Goal: Information Seeking & Learning: Check status

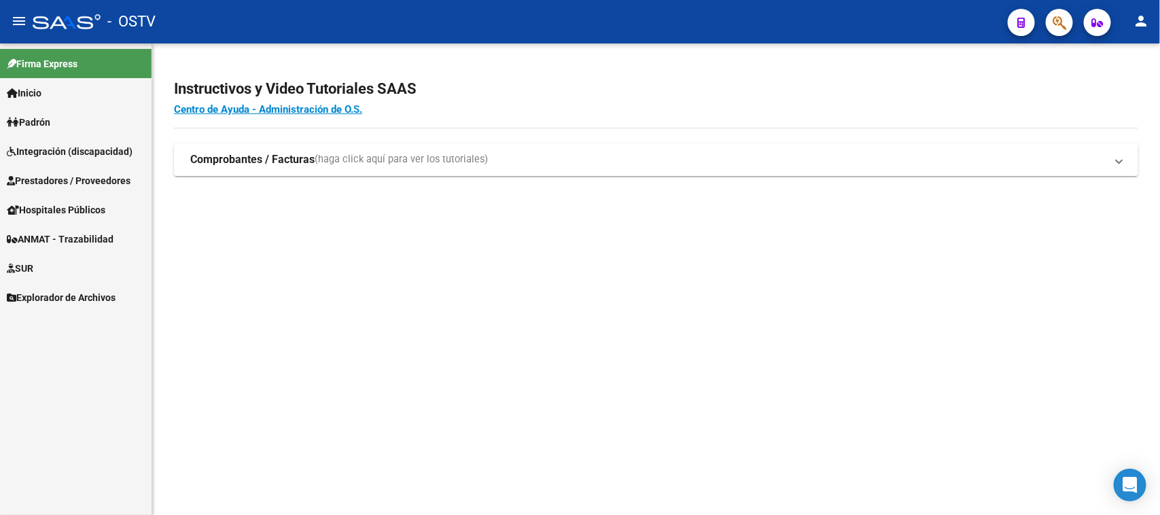
click at [1047, 28] on button "button" at bounding box center [1059, 22] width 27 height 27
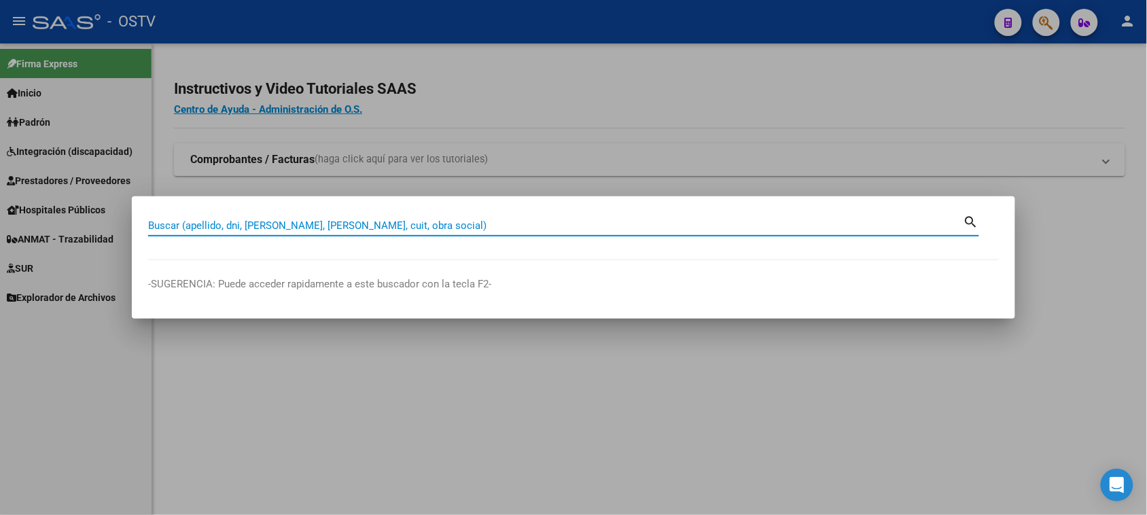
paste input "20-25980025-1"
type input "20259800251"
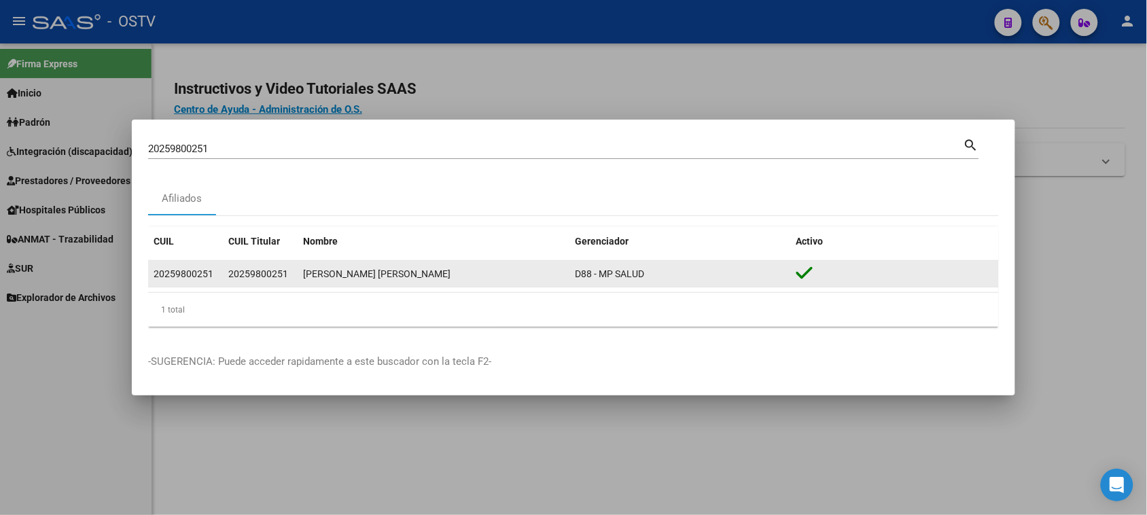
click at [198, 279] on div "20259800251" at bounding box center [184, 274] width 60 height 16
click at [401, 279] on div "[PERSON_NAME] [PERSON_NAME]" at bounding box center [433, 274] width 261 height 16
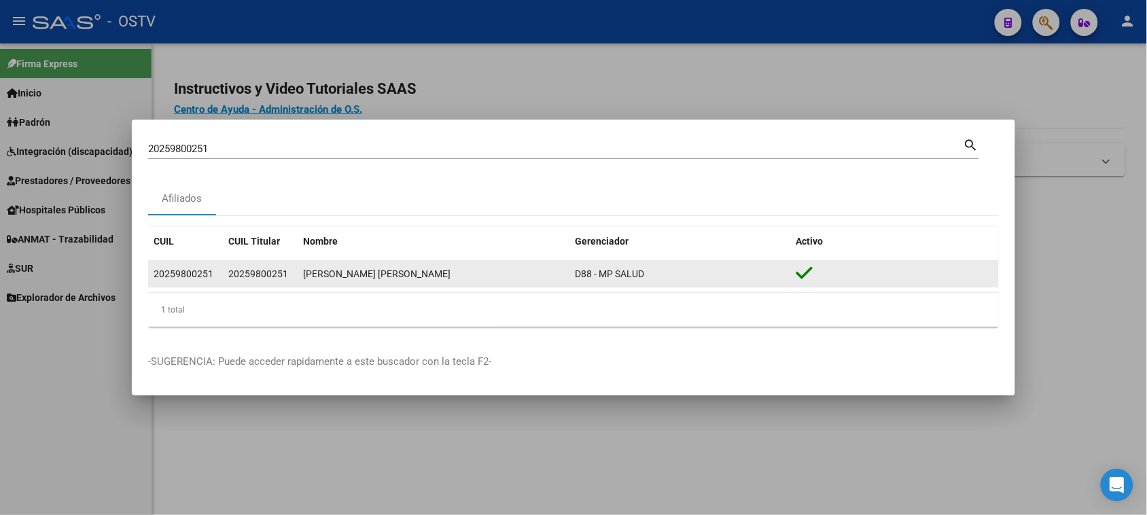
click at [797, 272] on icon at bounding box center [804, 273] width 17 height 19
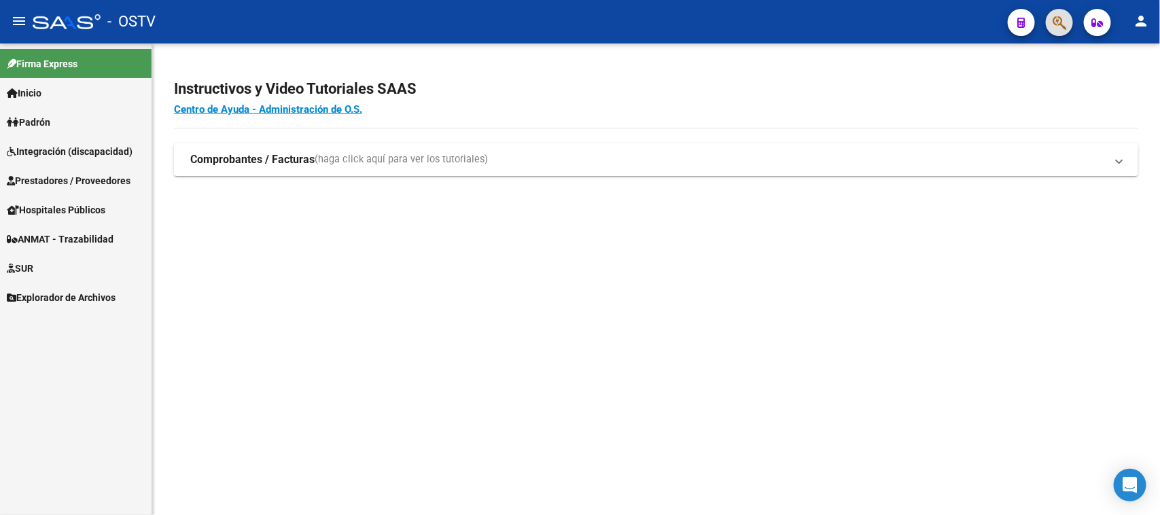
click at [32, 139] on link "Integración (discapacidad)" at bounding box center [76, 151] width 152 height 29
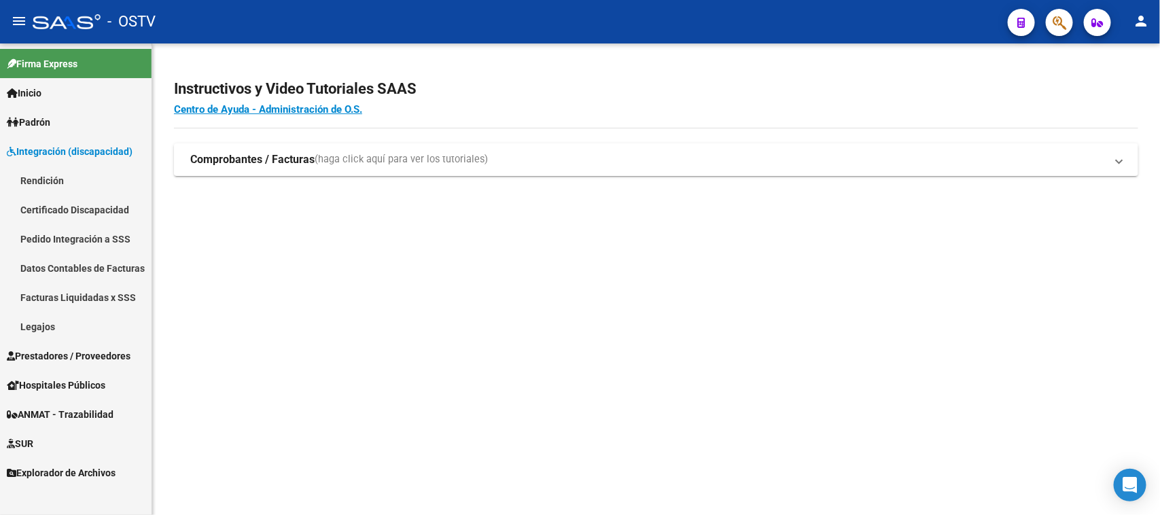
click at [396, 300] on mat-sidenav-content "Instructivos y Video Tutoriales SAAS Centro de Ayuda - Administración de O.S. C…" at bounding box center [656, 279] width 1008 height 472
click at [87, 351] on span "Prestadores / Proveedores" at bounding box center [69, 356] width 124 height 15
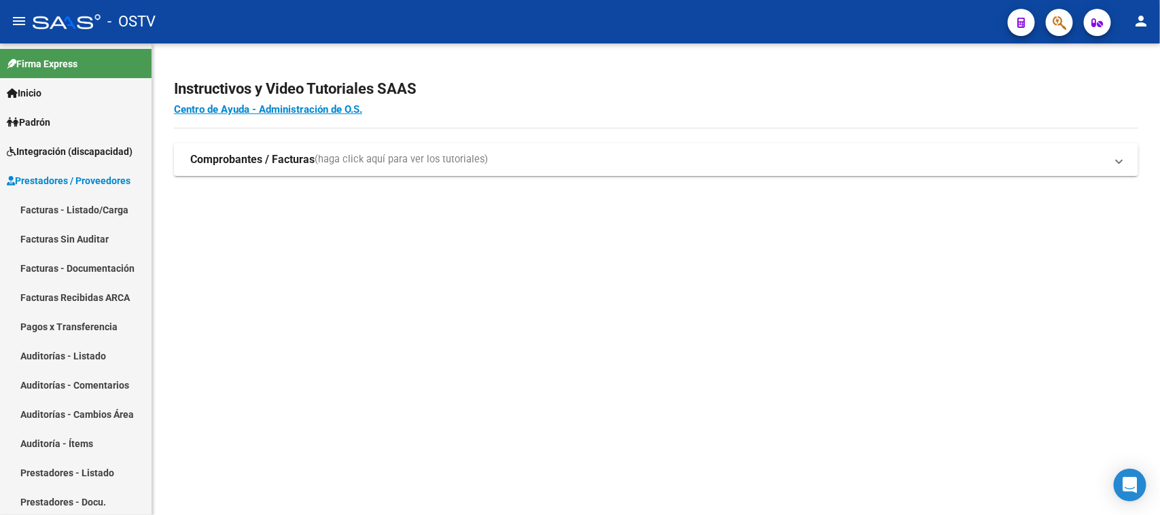
click at [304, 272] on mat-sidenav-content "Instructivos y Video Tutoriales SAAS Centro de Ayuda - Administración de O.S. C…" at bounding box center [656, 279] width 1008 height 472
click at [36, 173] on span "Prestadores / Proveedores" at bounding box center [69, 180] width 124 height 15
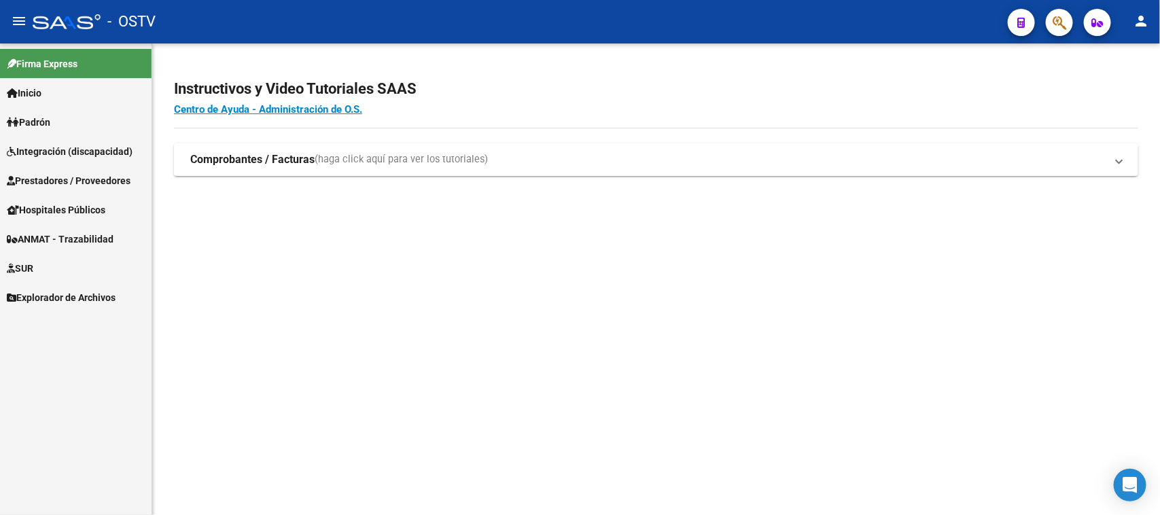
click at [65, 209] on span "Hospitales Públicos" at bounding box center [56, 209] width 99 height 15
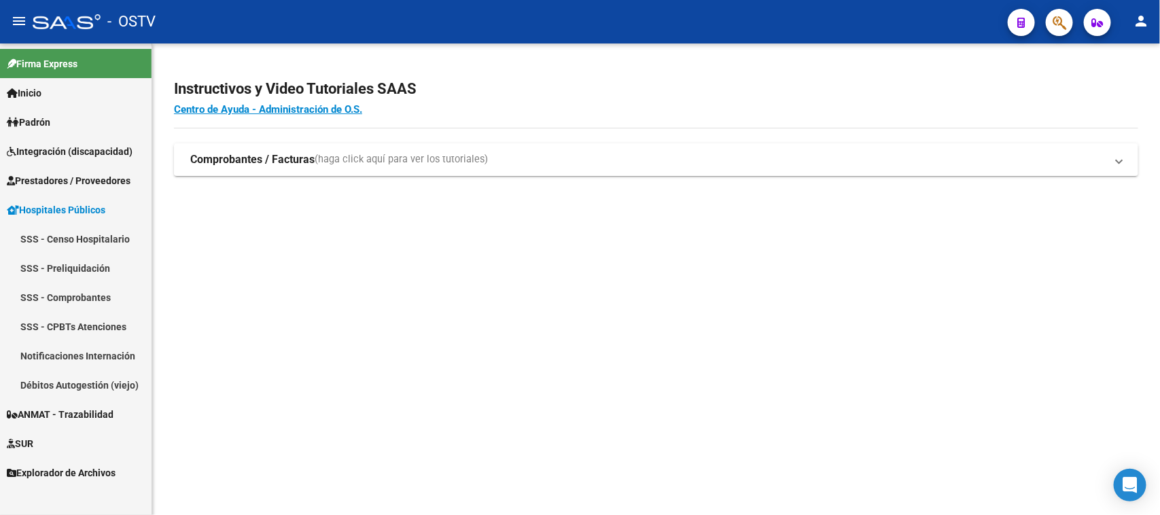
click at [60, 182] on span "Prestadores / Proveedores" at bounding box center [69, 180] width 124 height 15
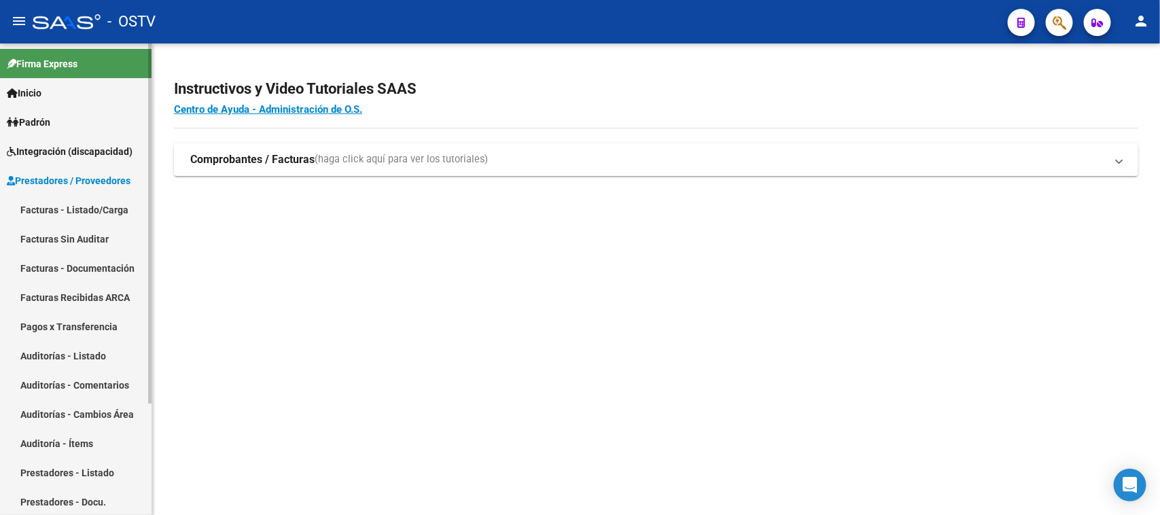
click at [58, 158] on link "Integración (discapacidad)" at bounding box center [76, 151] width 152 height 29
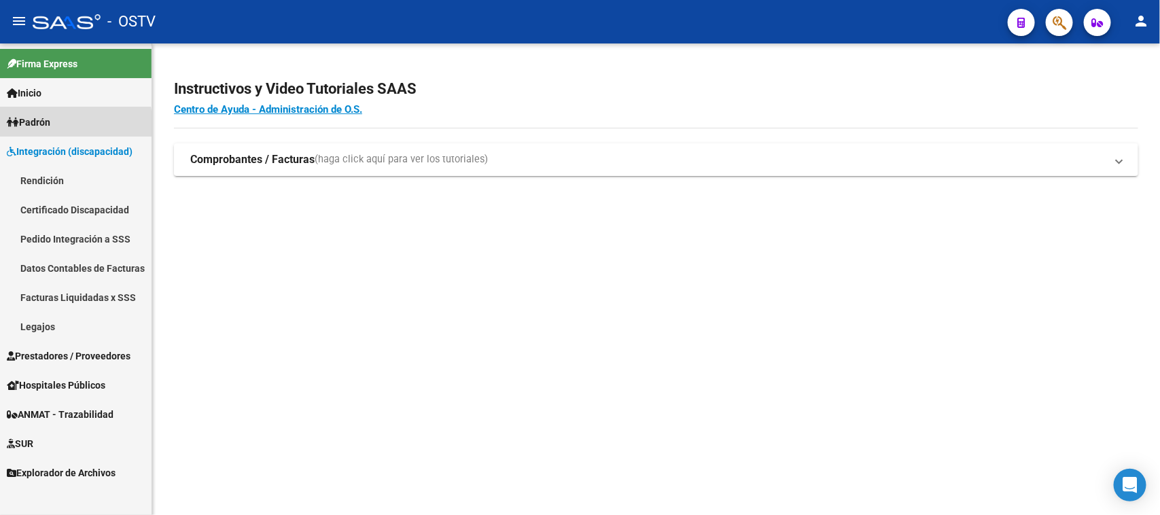
click at [48, 126] on span "Padrón" at bounding box center [28, 122] width 43 height 15
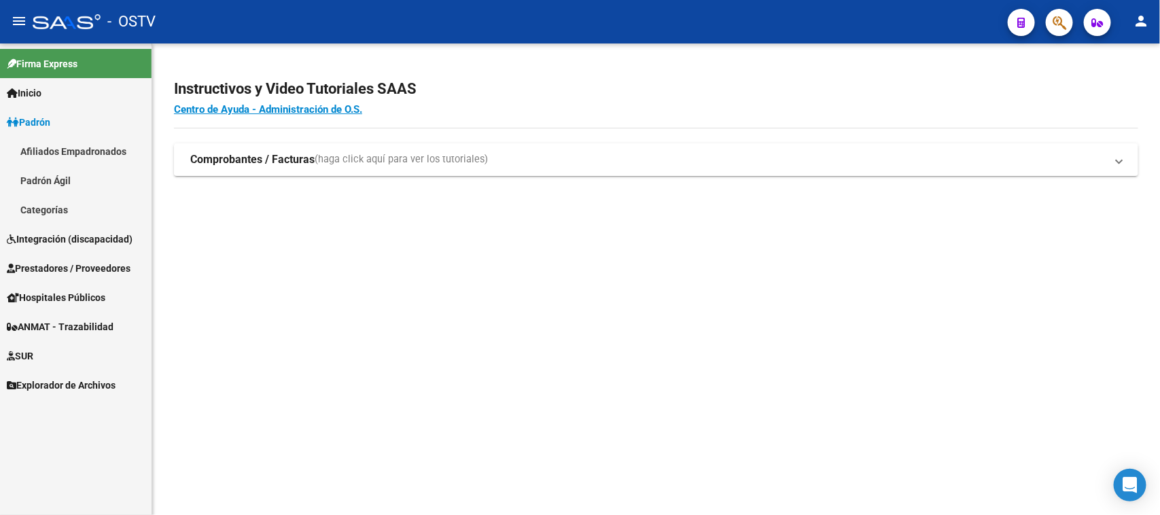
click at [1054, 22] on icon "button" at bounding box center [1060, 23] width 14 height 16
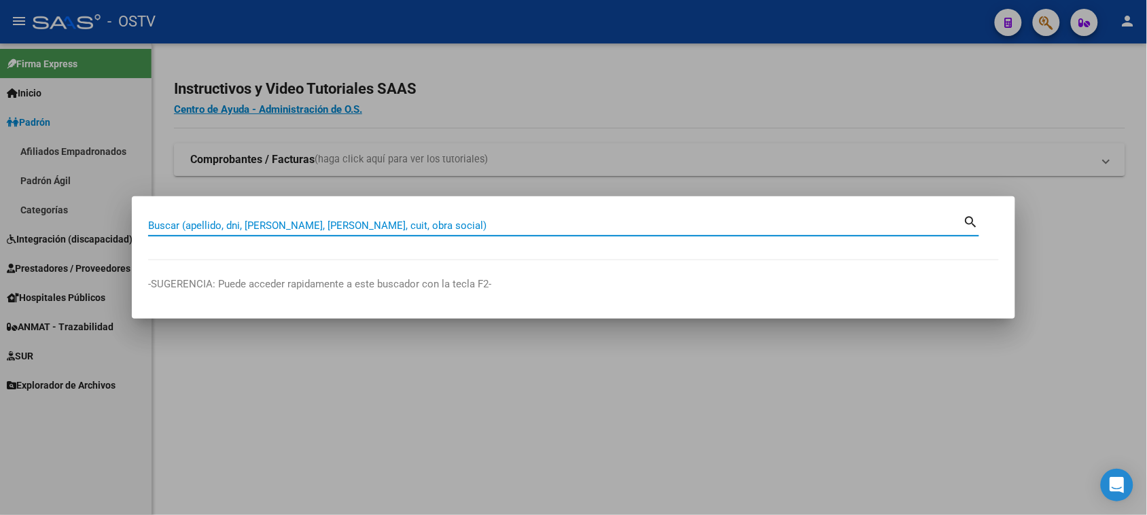
paste input "20-25980025-1"
type input "20259800251"
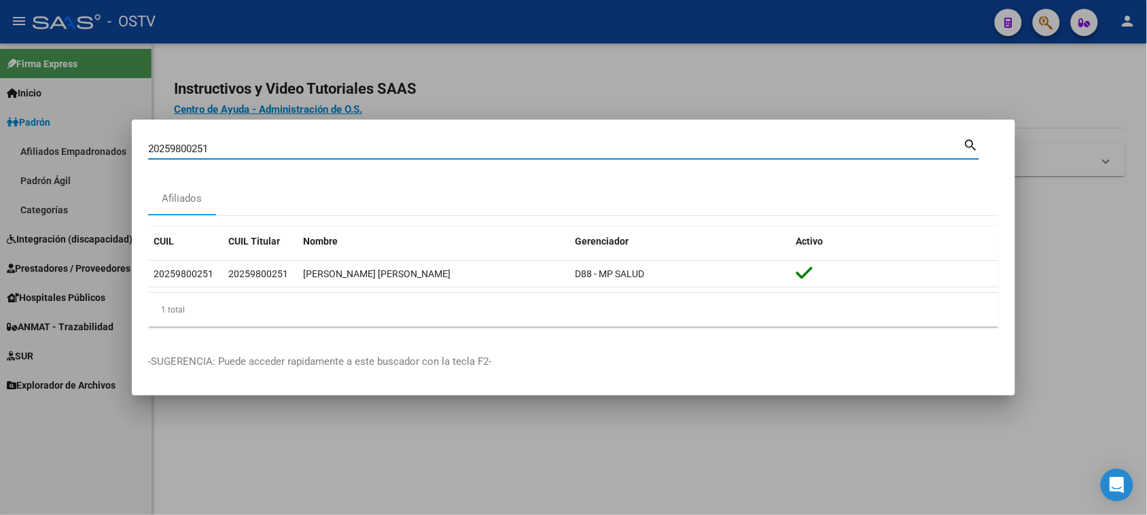
drag, startPoint x: 453, startPoint y: 470, endPoint x: 439, endPoint y: 470, distance: 14.3
click at [453, 470] on div at bounding box center [573, 257] width 1147 height 515
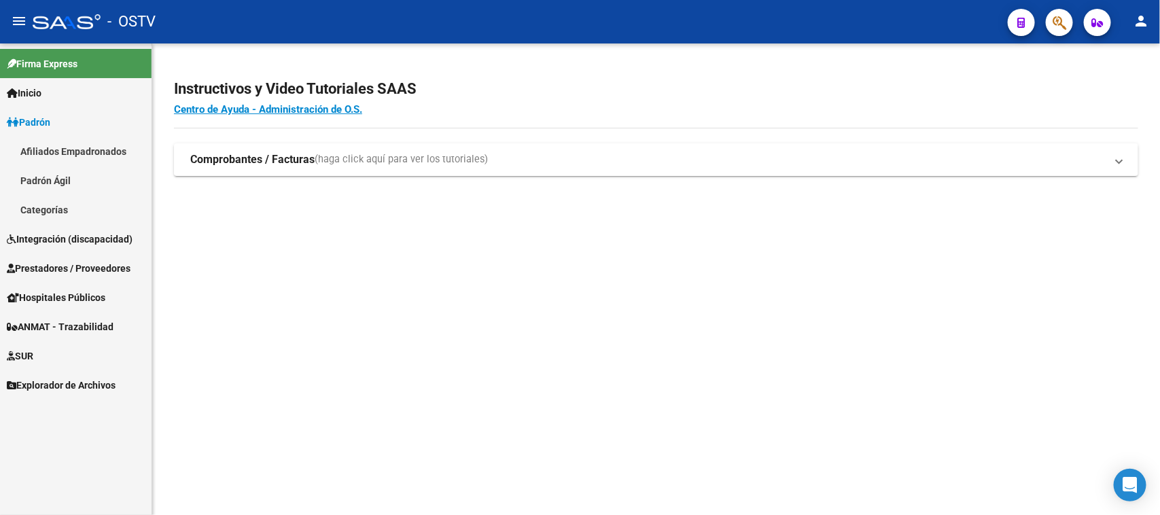
click at [86, 232] on span "Integración (discapacidad)" at bounding box center [70, 239] width 126 height 15
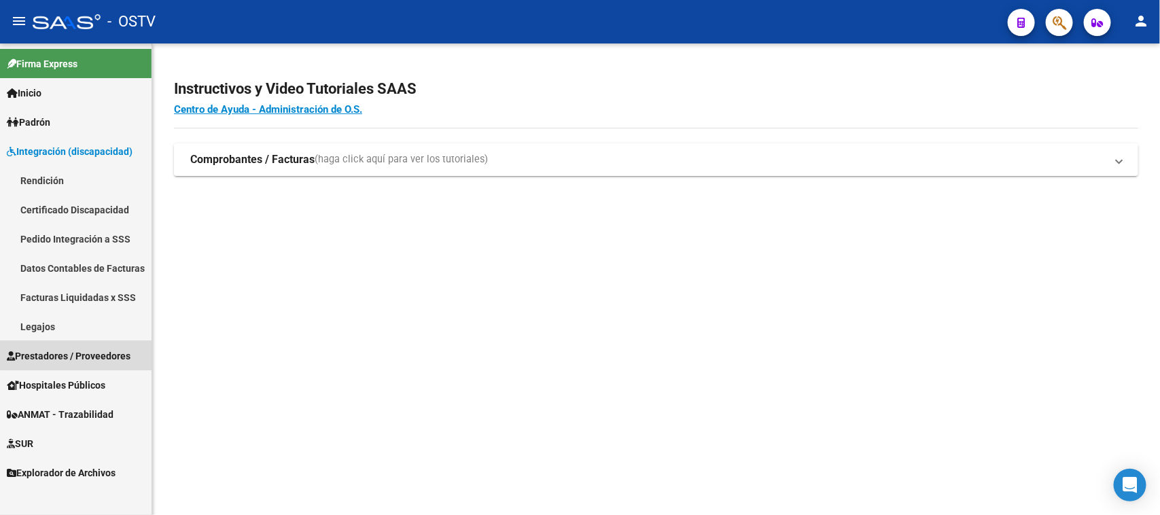
click at [111, 355] on span "Prestadores / Proveedores" at bounding box center [69, 356] width 124 height 15
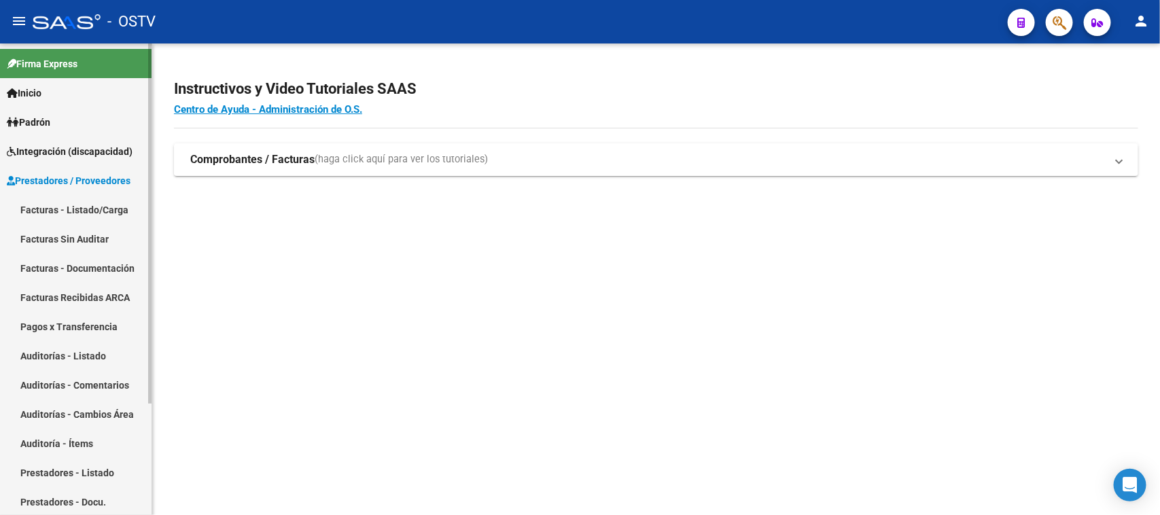
click at [95, 236] on link "Facturas Sin Auditar" at bounding box center [76, 238] width 152 height 29
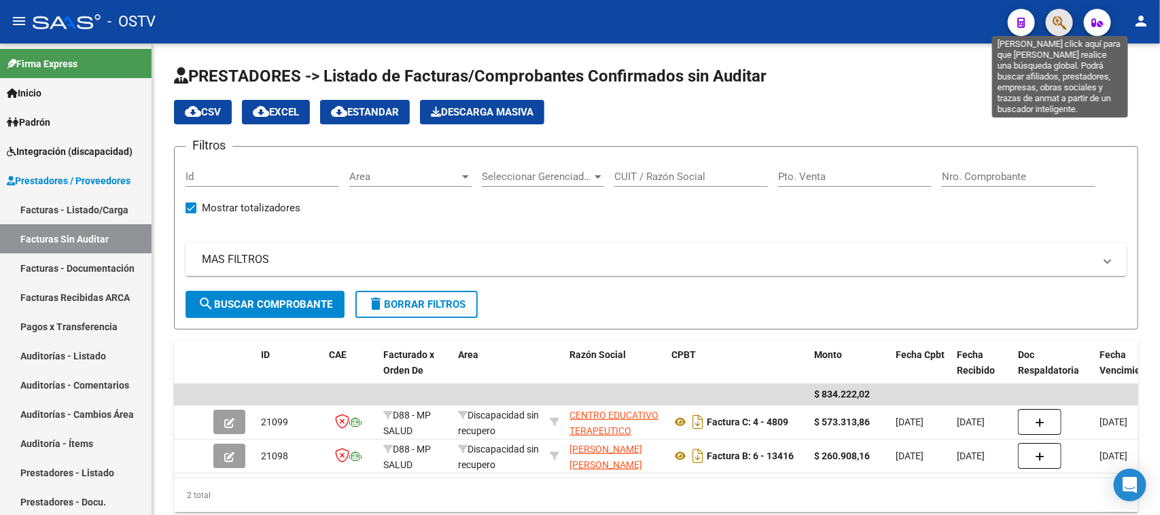
click at [1054, 18] on icon "button" at bounding box center [1060, 23] width 14 height 16
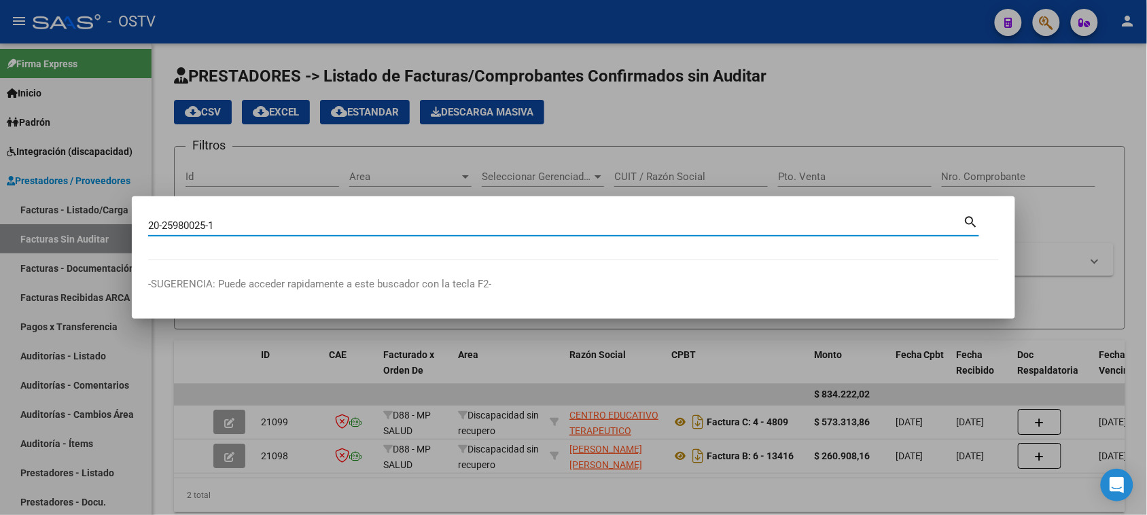
type input "20259800251"
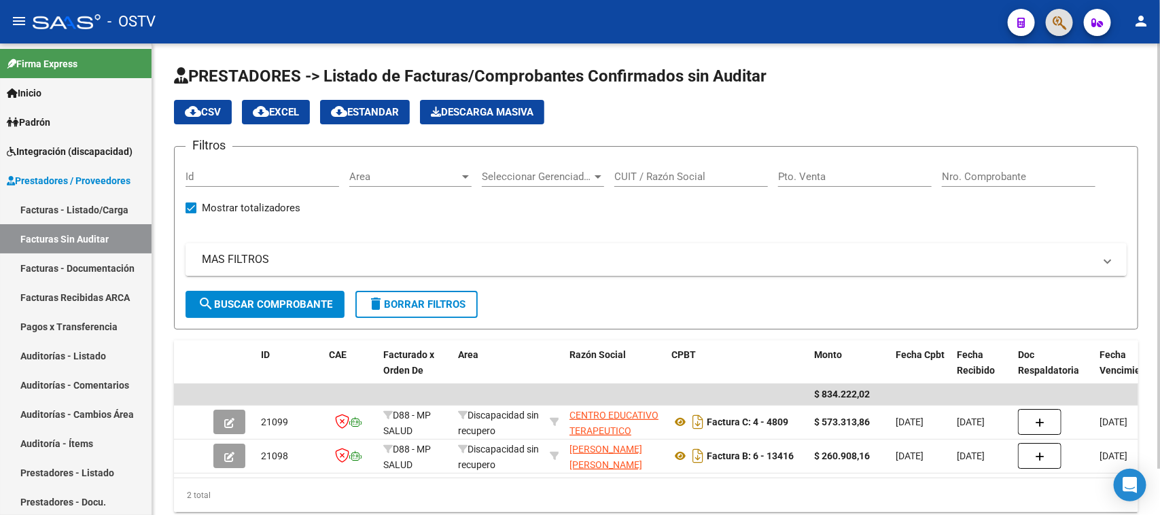
scroll to position [52, 0]
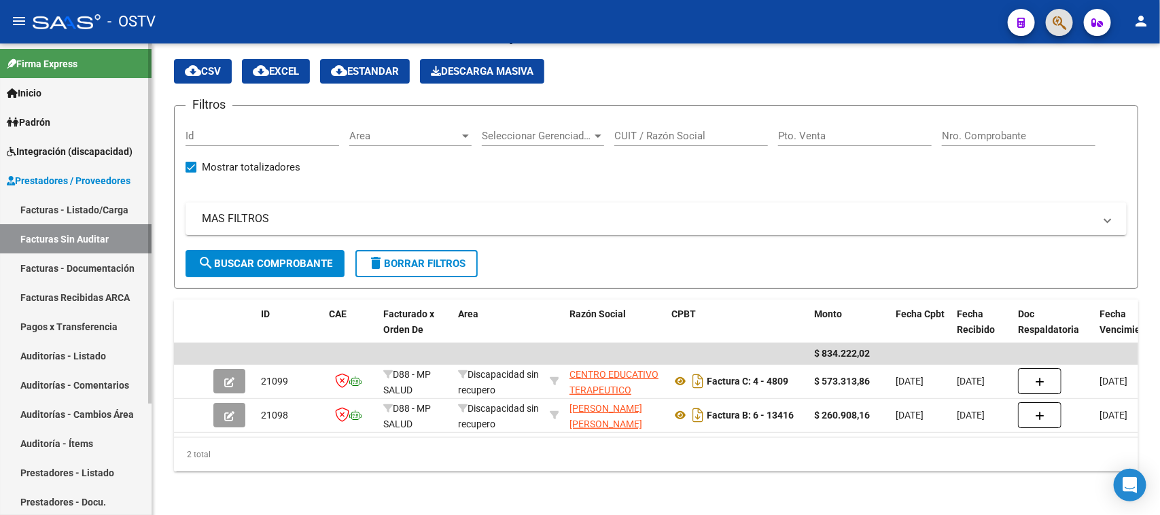
click at [86, 212] on link "Facturas - Listado/Carga" at bounding box center [76, 209] width 152 height 29
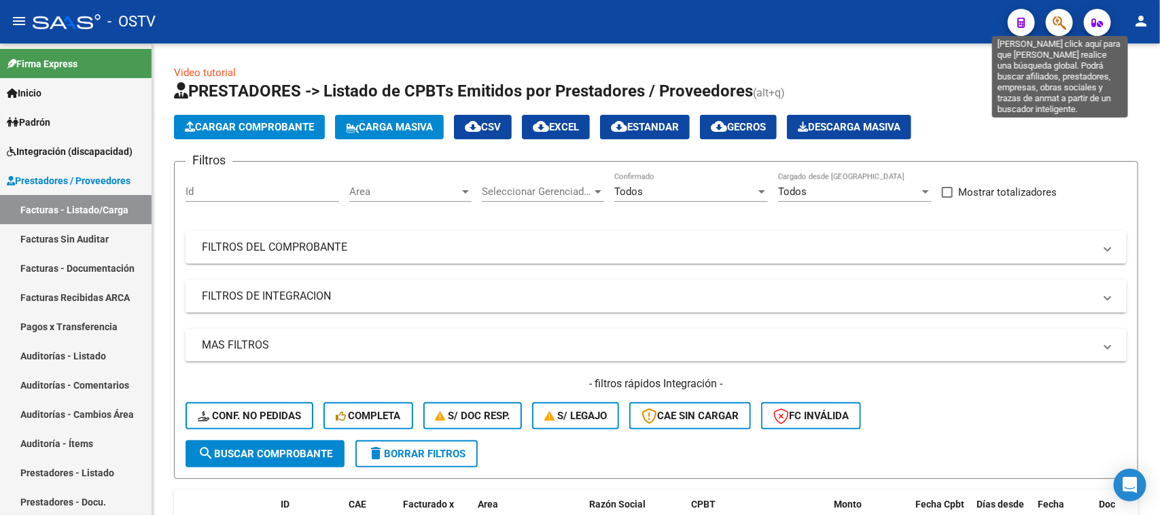
click at [1055, 24] on icon "button" at bounding box center [1060, 23] width 14 height 16
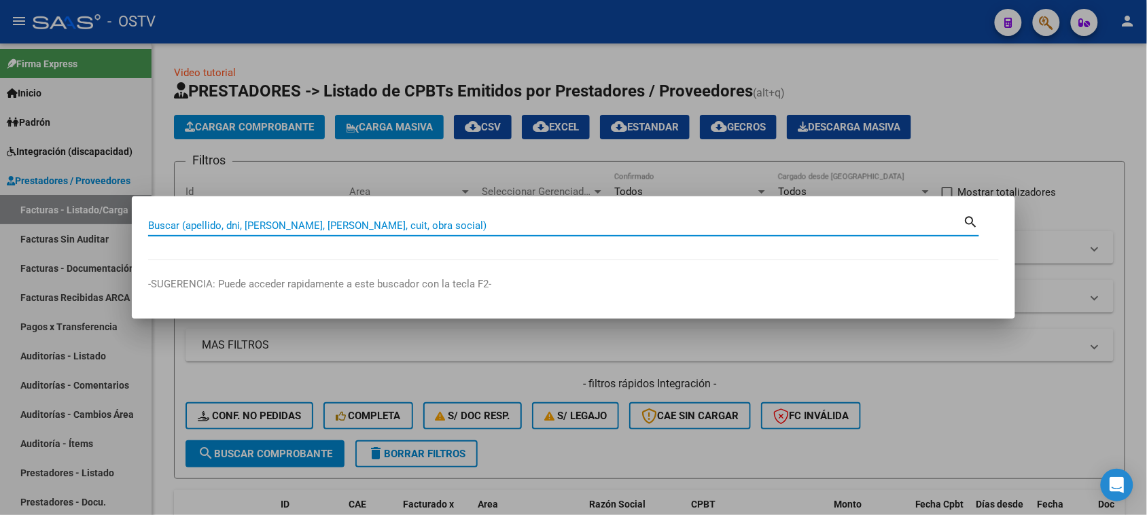
paste input "20-25980025-1"
type input "20-25980025-1"
click at [78, 188] on div at bounding box center [573, 257] width 1147 height 515
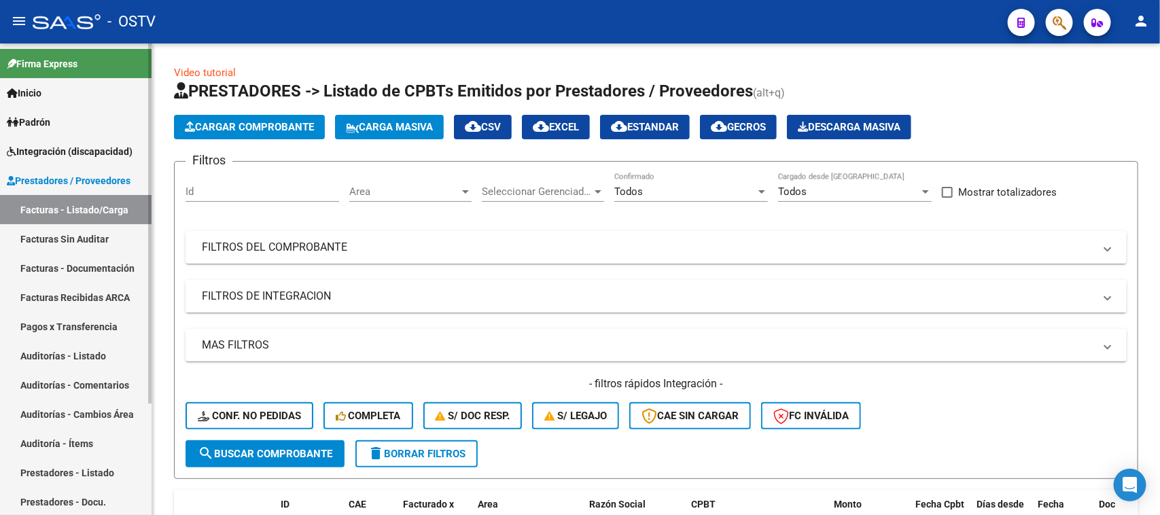
click at [49, 177] on span "Prestadores / Proveedores" at bounding box center [69, 180] width 124 height 15
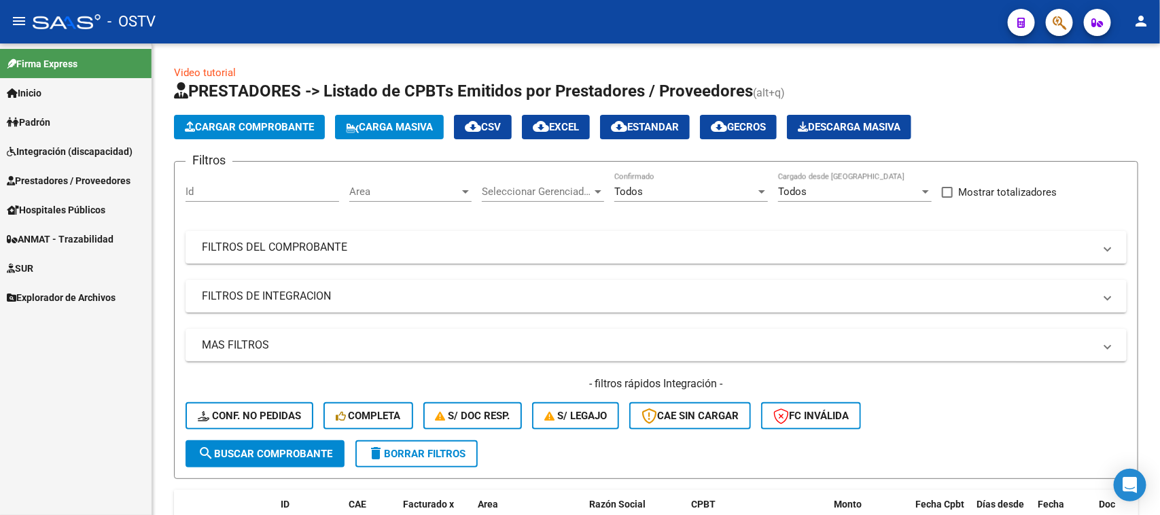
click at [101, 215] on span "Hospitales Públicos" at bounding box center [56, 209] width 99 height 15
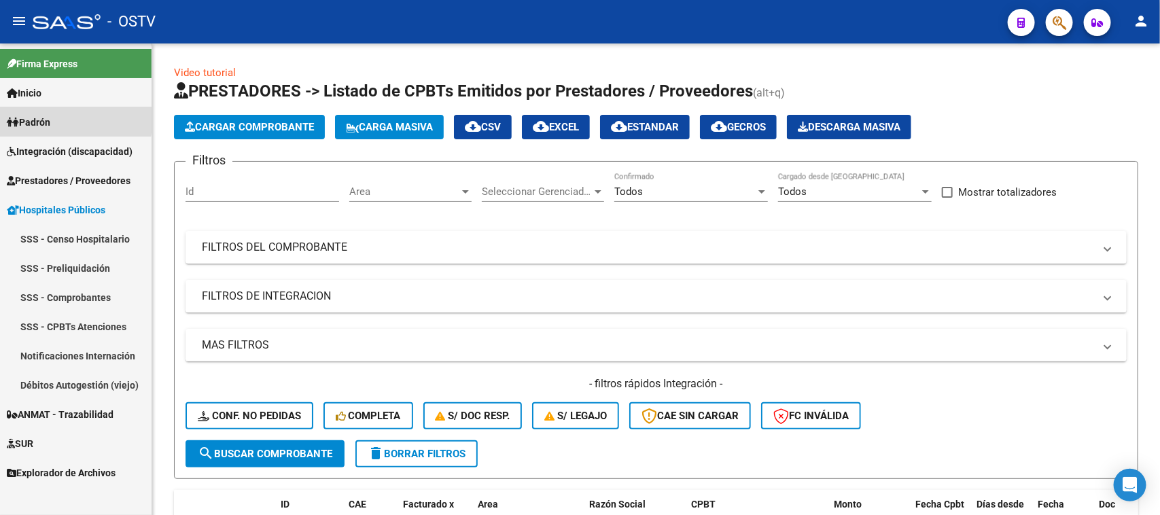
click at [48, 117] on span "Padrón" at bounding box center [28, 122] width 43 height 15
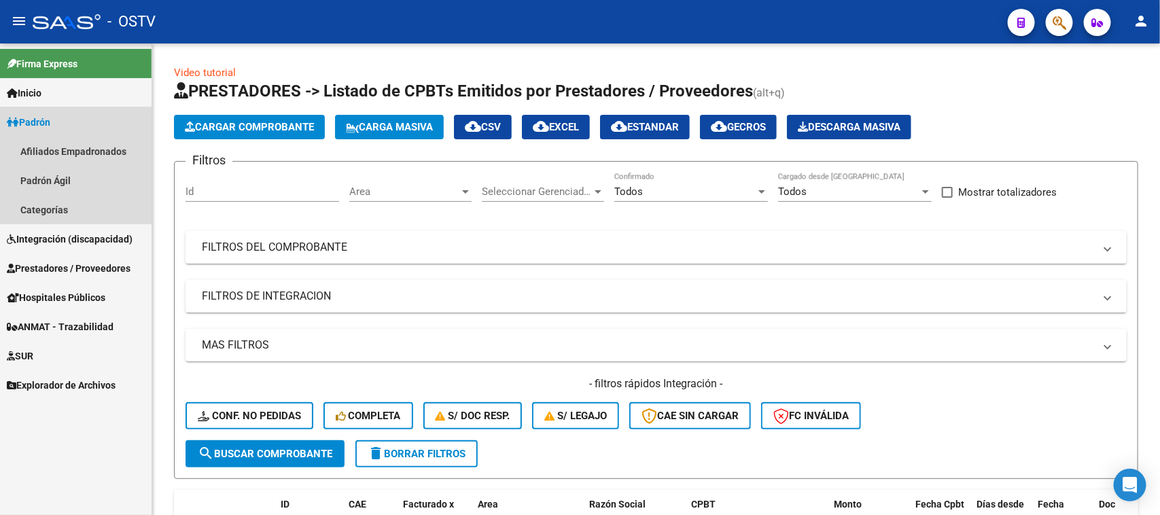
click at [29, 118] on span "Padrón" at bounding box center [28, 122] width 43 height 15
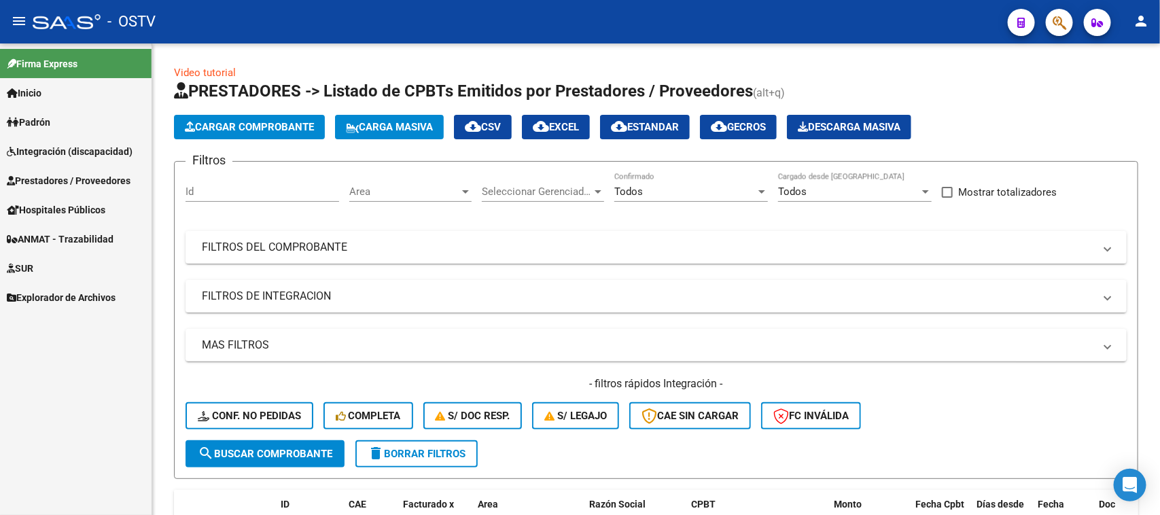
click at [35, 93] on span "Inicio" at bounding box center [24, 93] width 35 height 15
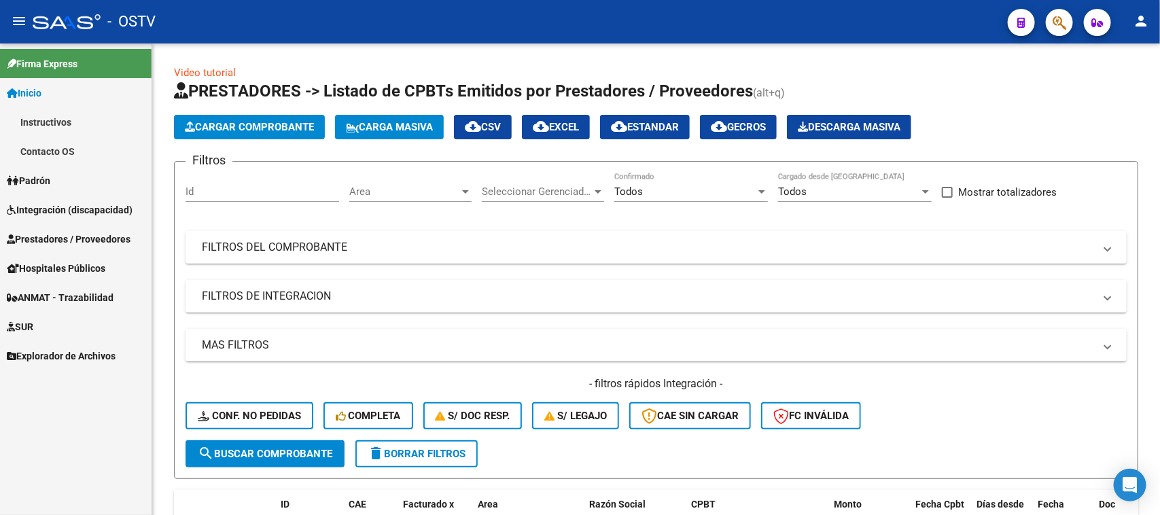
click at [1067, 35] on div at bounding box center [1054, 22] width 38 height 28
click at [1068, 29] on button "button" at bounding box center [1059, 22] width 27 height 27
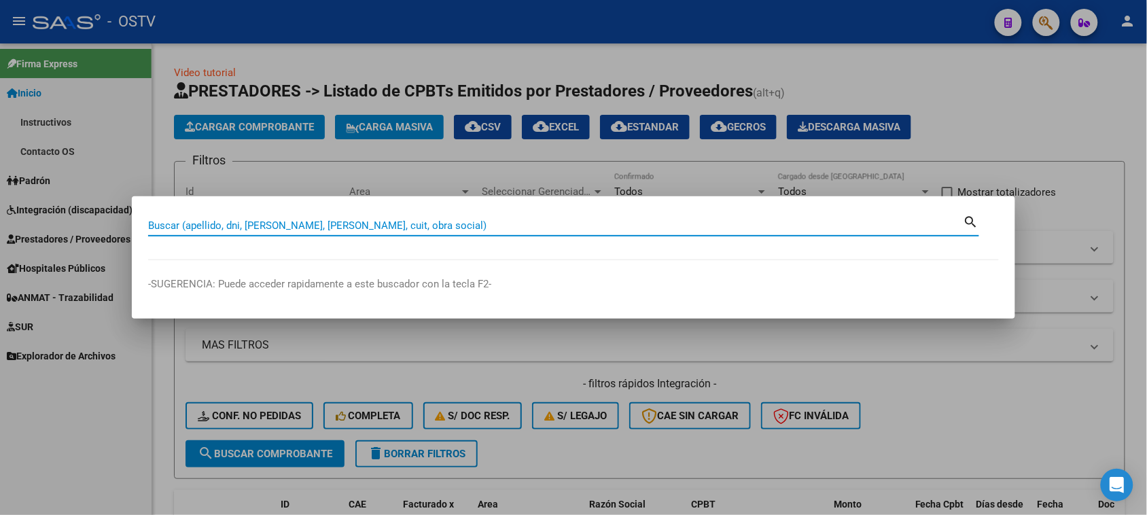
paste input "20-25980025-1"
type input "20-25980025-1"
click at [92, 422] on div at bounding box center [573, 257] width 1147 height 515
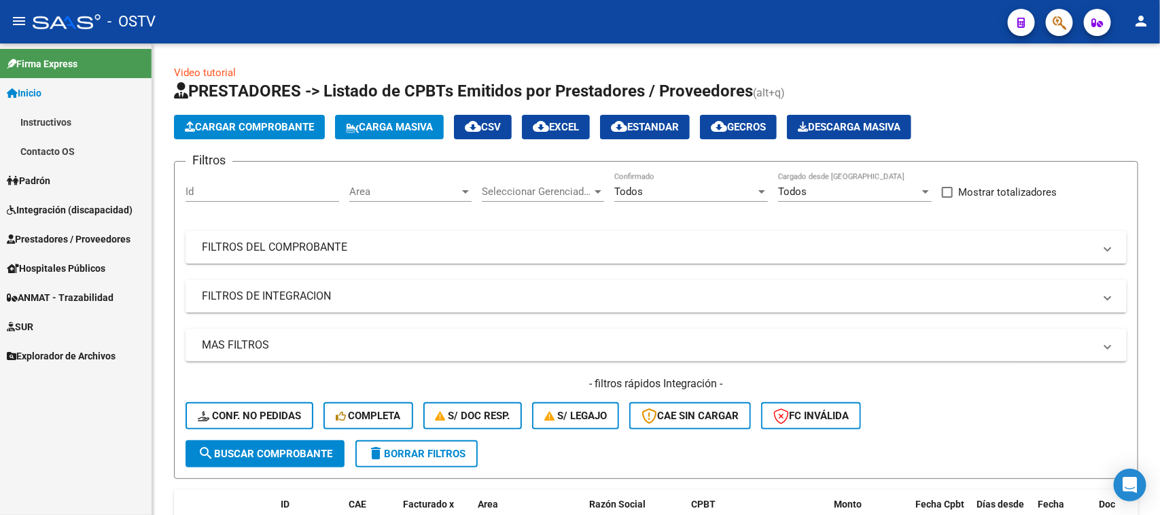
click at [53, 169] on link "Padrón" at bounding box center [76, 180] width 152 height 29
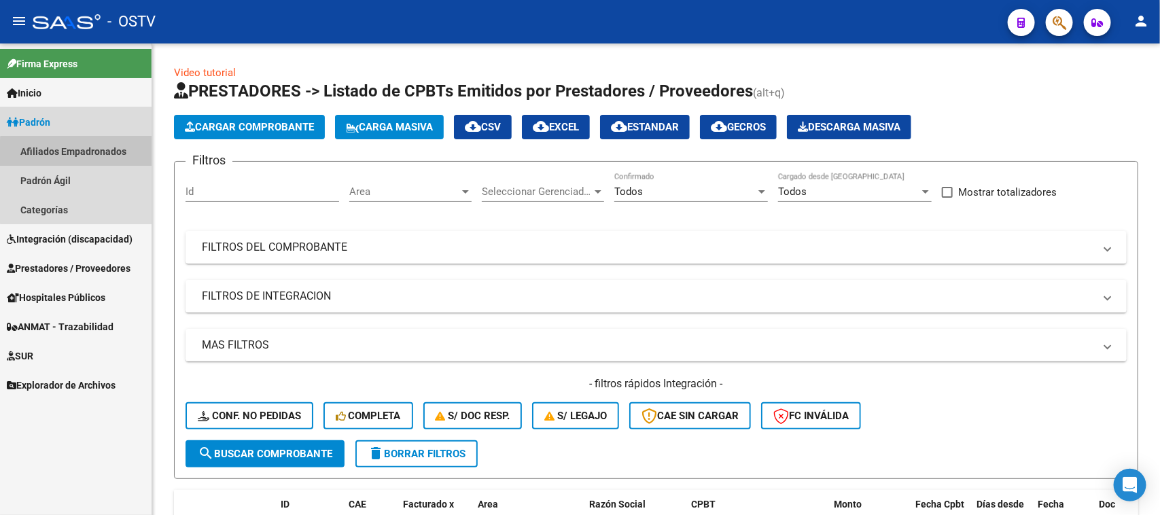
click at [78, 158] on link "Afiliados Empadronados" at bounding box center [76, 151] width 152 height 29
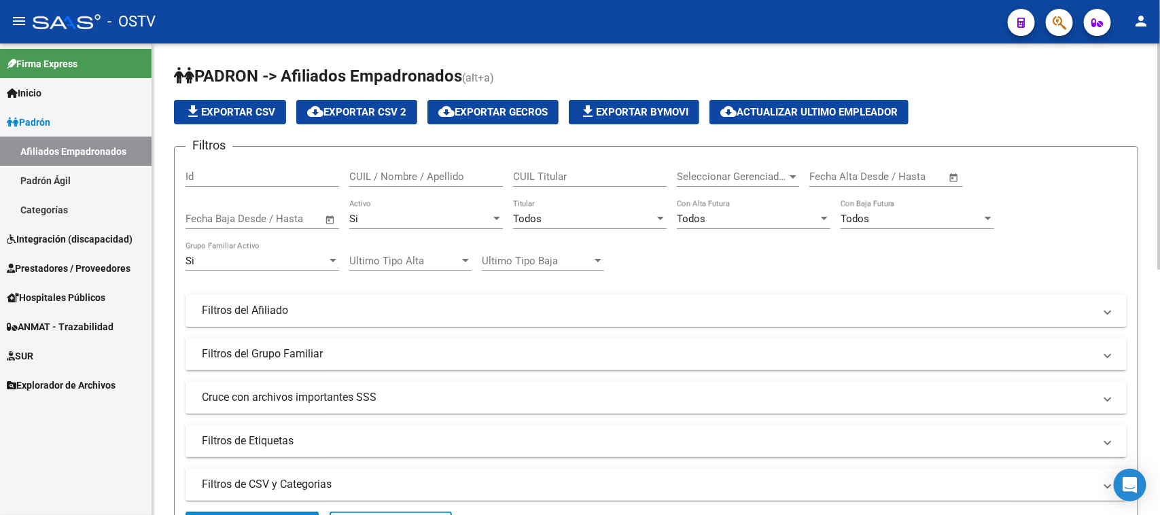
click at [242, 184] on div "Id" at bounding box center [263, 172] width 154 height 29
click at [71, 240] on span "Integración (discapacidad)" at bounding box center [70, 239] width 126 height 15
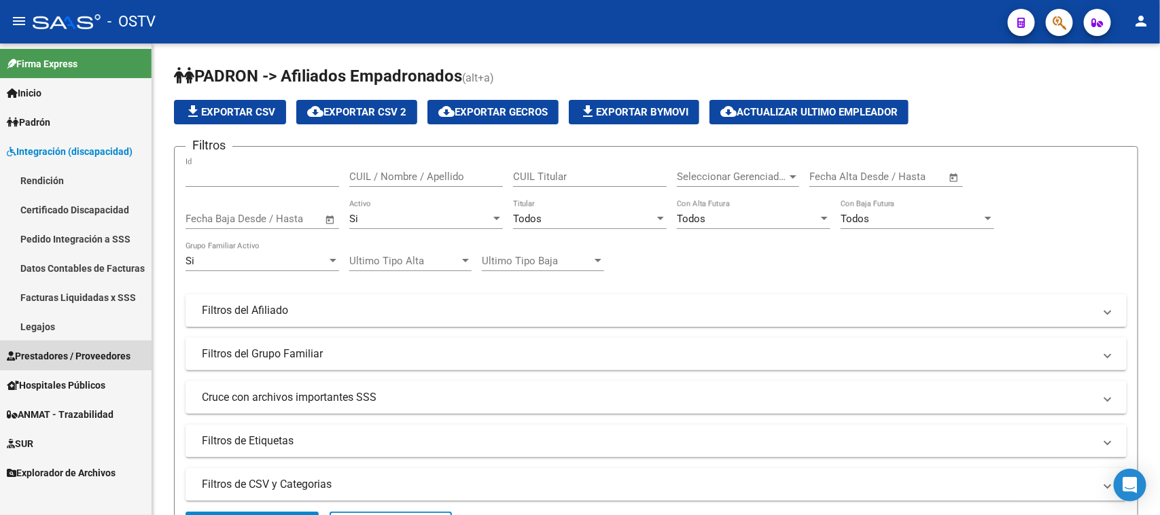
click at [79, 349] on span "Prestadores / Proveedores" at bounding box center [69, 356] width 124 height 15
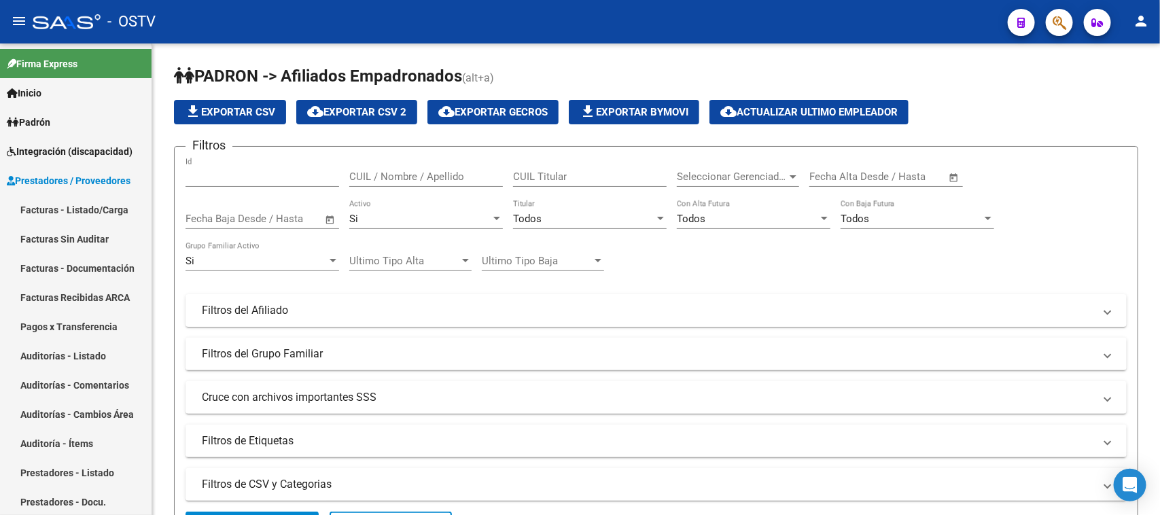
click at [1068, 24] on button "button" at bounding box center [1059, 22] width 27 height 27
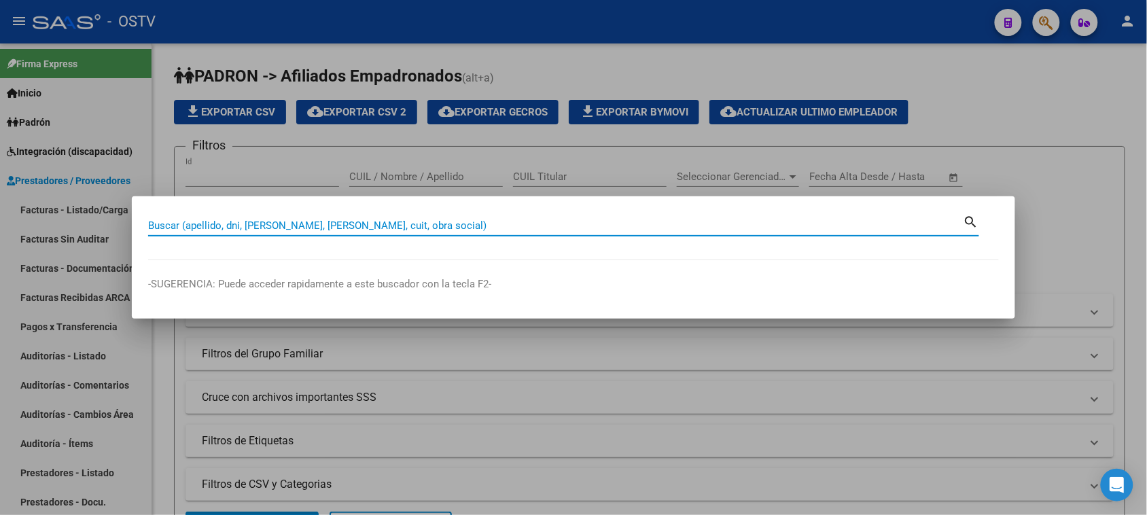
paste input "20-25980025-1"
type input "20259800251"
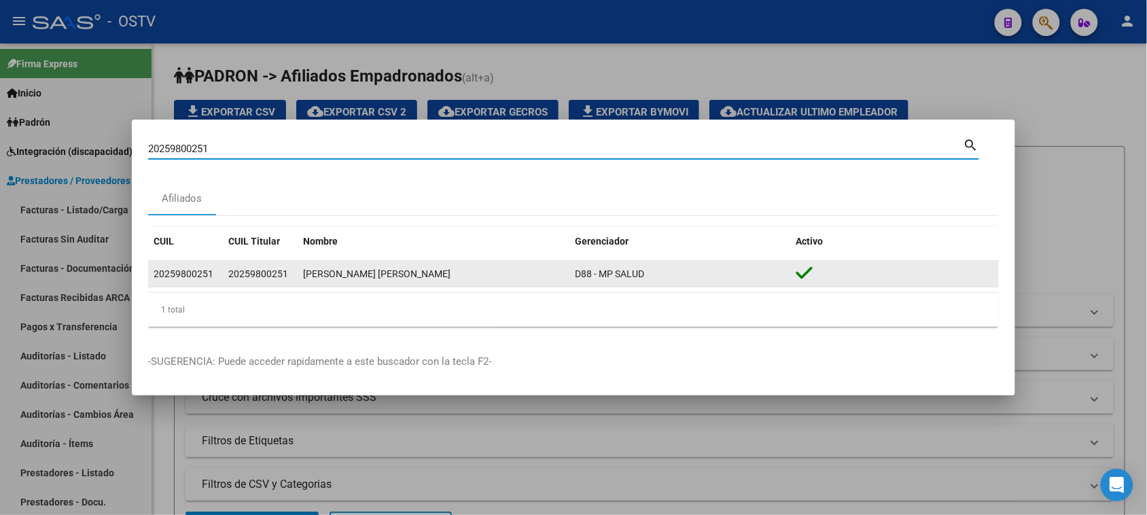
click at [180, 280] on div "20259800251" at bounding box center [184, 274] width 60 height 16
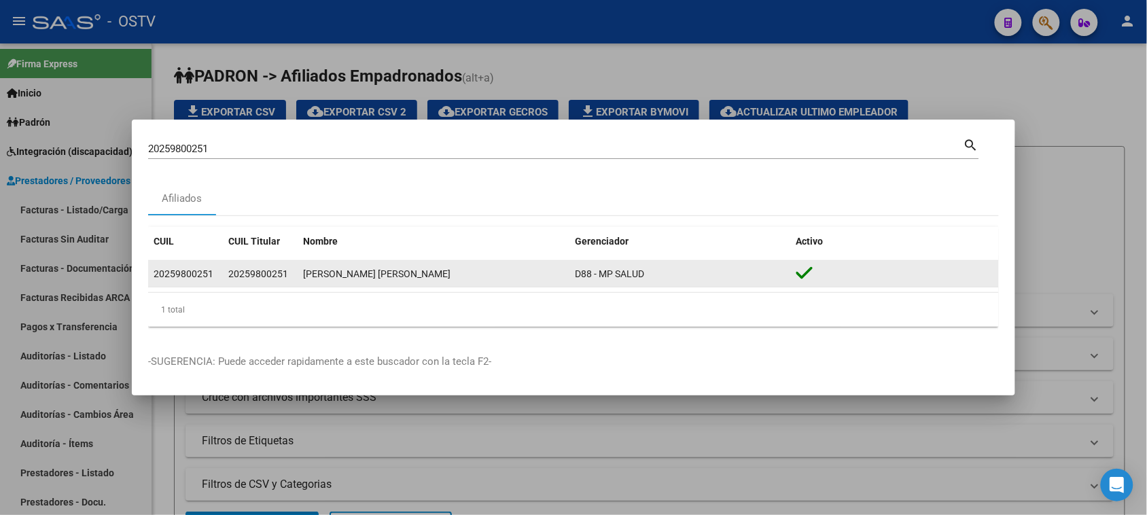
click at [180, 280] on div "20259800251" at bounding box center [184, 274] width 60 height 16
click at [236, 279] on span "20259800251" at bounding box center [258, 273] width 60 height 11
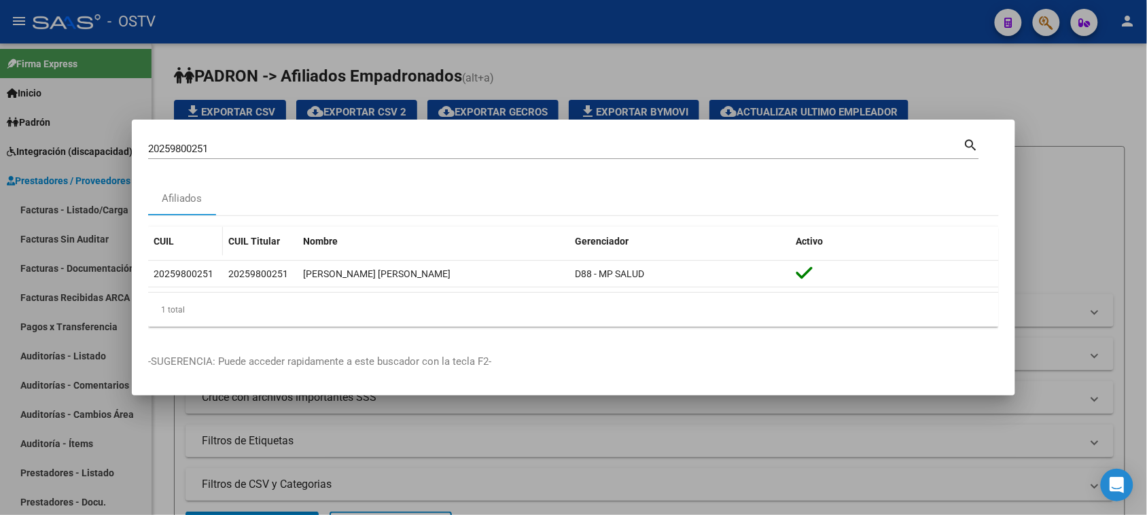
click at [164, 243] on span "CUIL" at bounding box center [164, 241] width 20 height 11
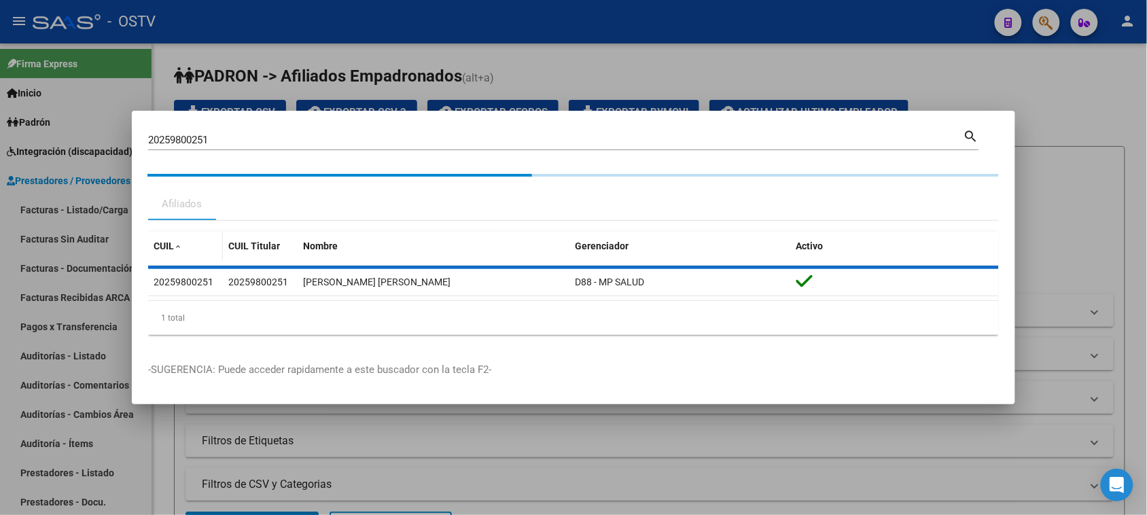
click at [164, 243] on span "CUIL" at bounding box center [164, 246] width 20 height 11
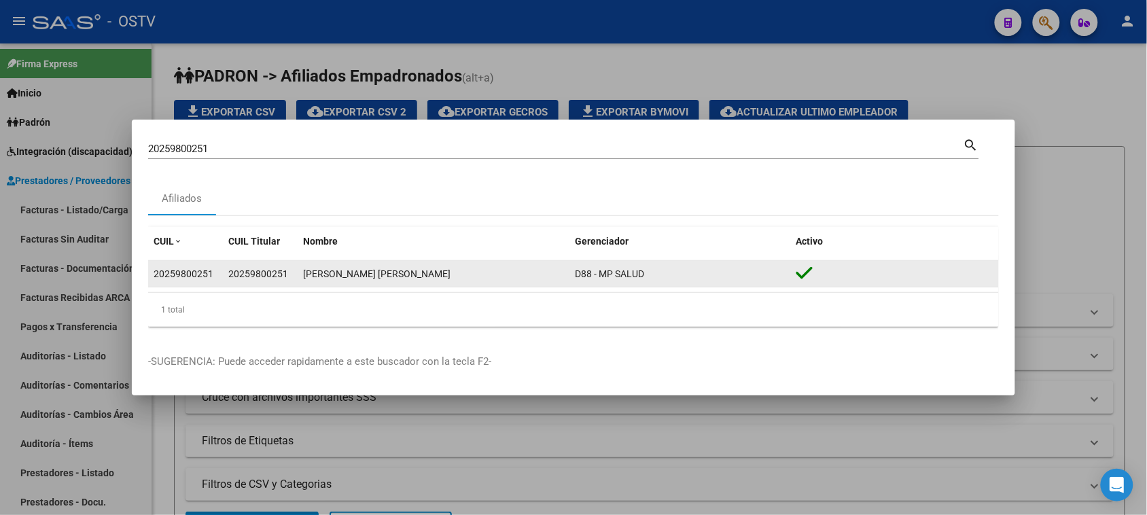
click at [629, 275] on span "D88 - MP SALUD" at bounding box center [609, 273] width 69 height 11
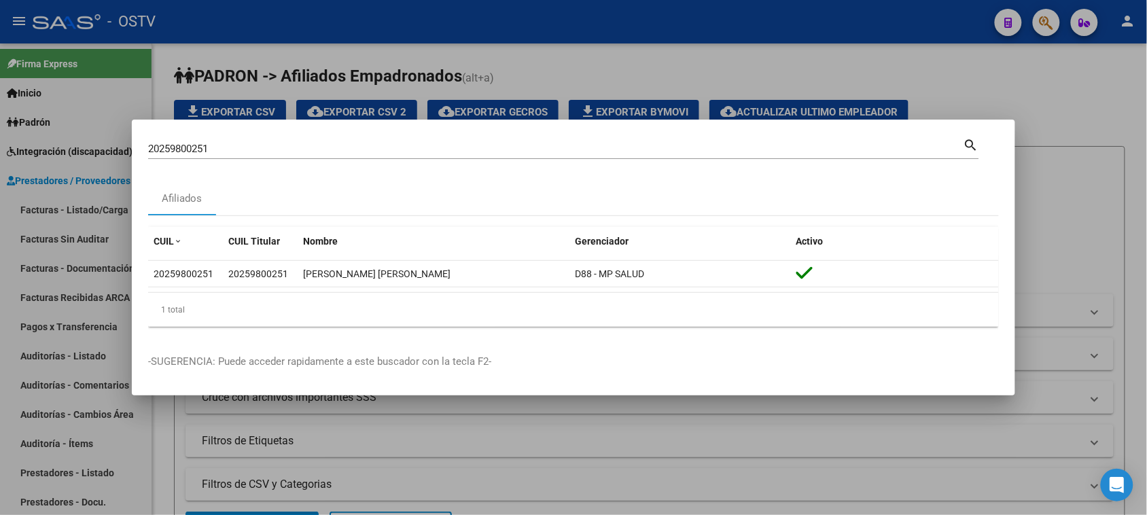
click at [372, 287] on datatable-selection "20259800251 20259800251 [PERSON_NAME] [PERSON_NAME] D88 - MP SALUD" at bounding box center [573, 284] width 851 height 12
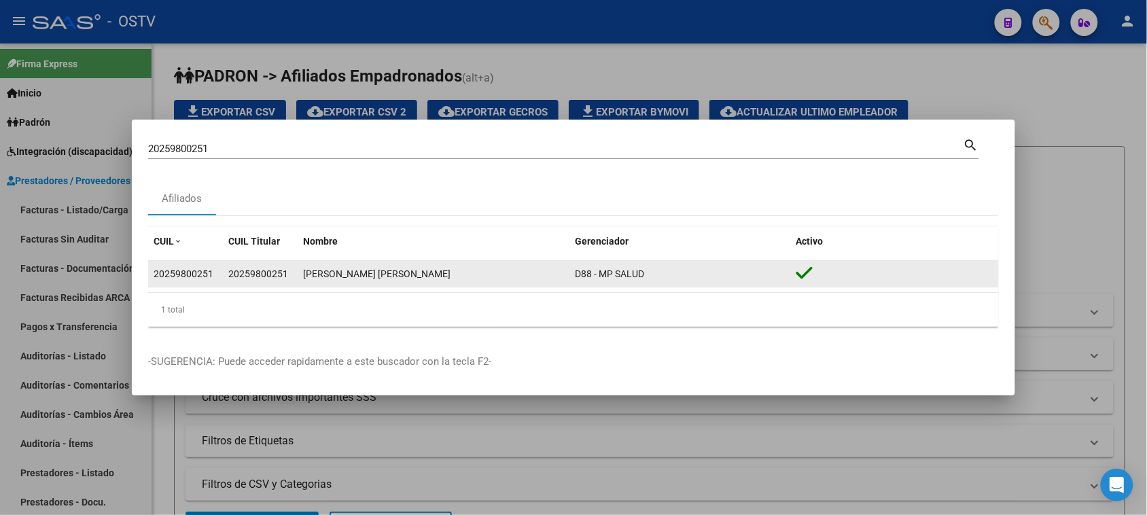
click at [372, 283] on datatable-body-cell "[PERSON_NAME] [PERSON_NAME]" at bounding box center [434, 274] width 272 height 27
click at [806, 282] on icon at bounding box center [804, 273] width 17 height 19
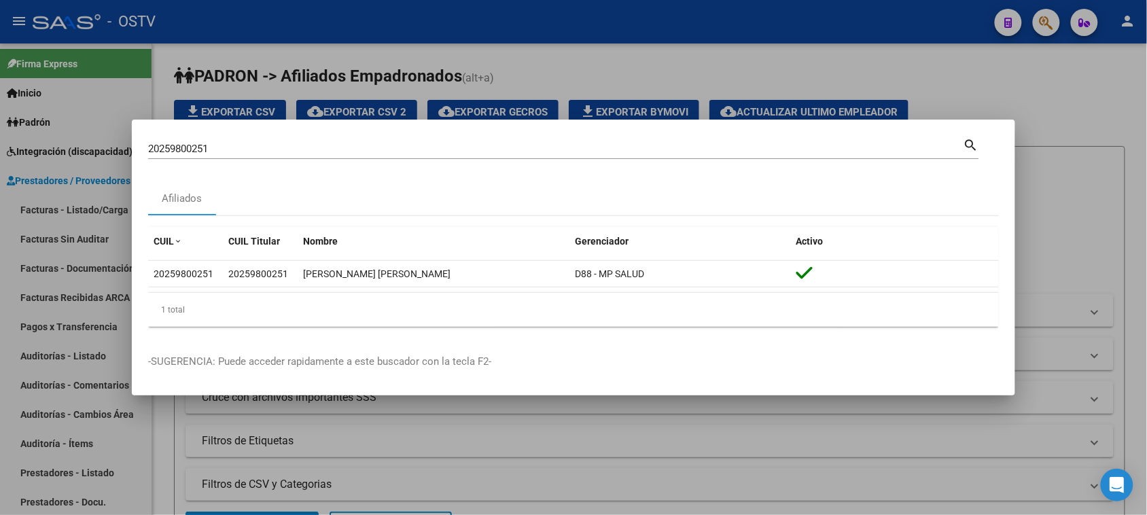
click at [605, 296] on div "1 total" at bounding box center [573, 310] width 851 height 34
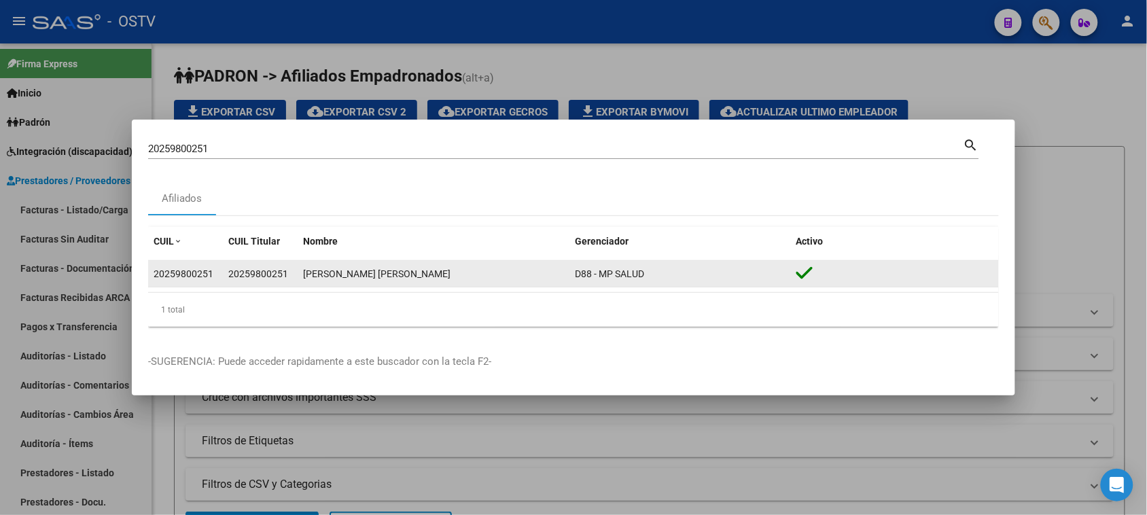
click at [605, 286] on datatable-body-cell "D88 - MP SALUD" at bounding box center [680, 274] width 222 height 27
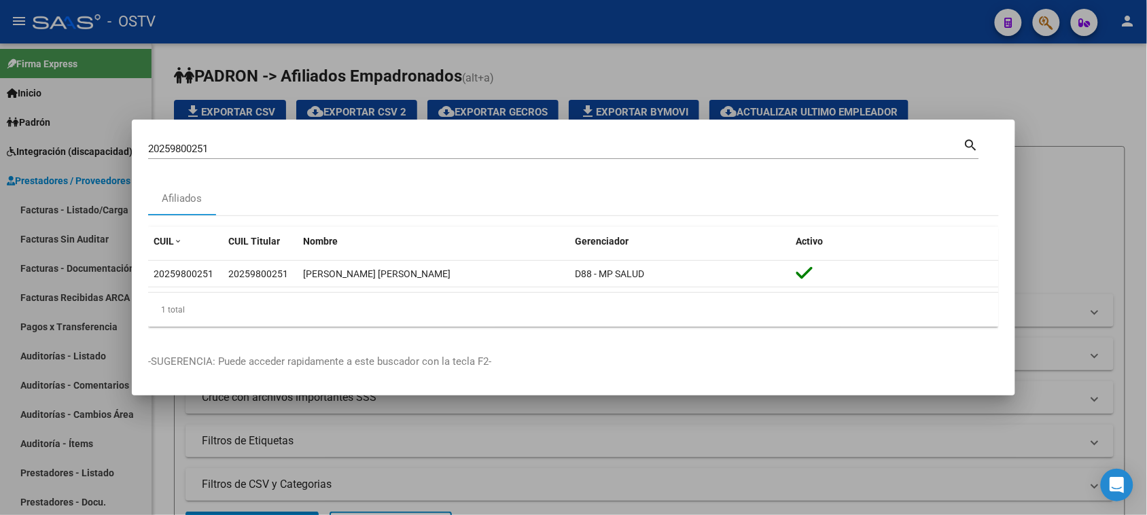
click at [277, 294] on div "1 total" at bounding box center [573, 310] width 851 height 34
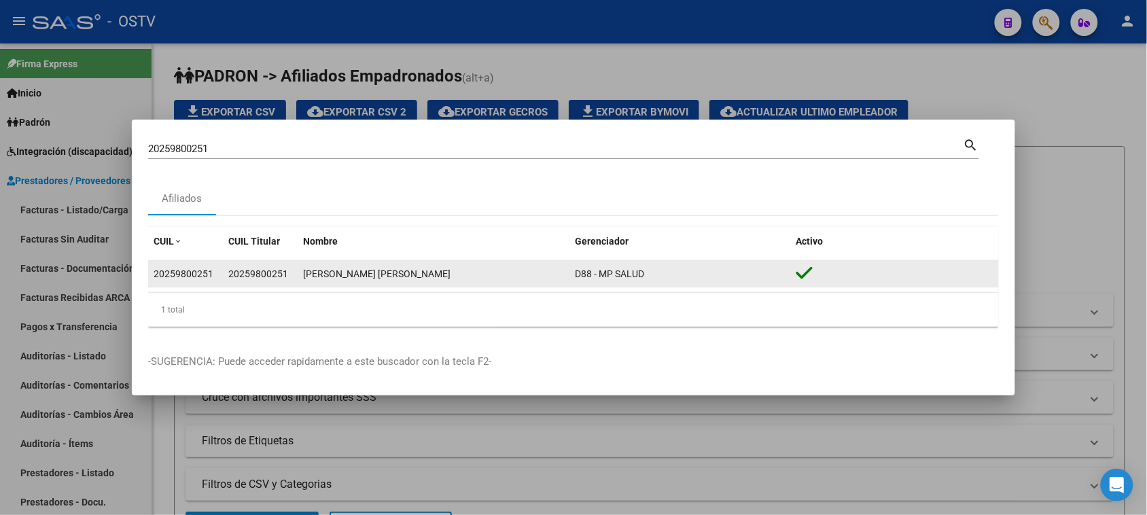
click at [310, 279] on div "[PERSON_NAME] [PERSON_NAME]" at bounding box center [433, 274] width 261 height 16
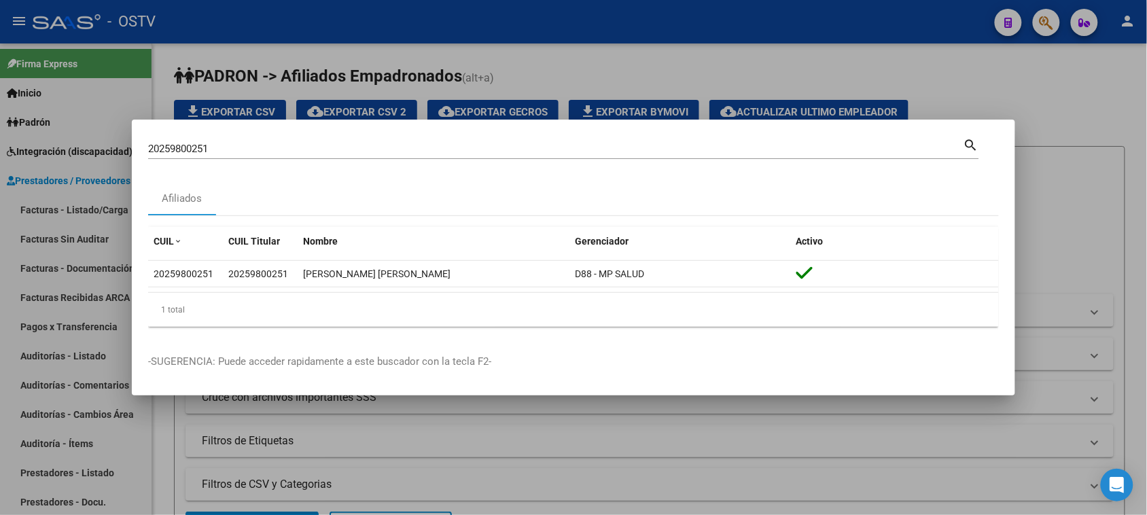
click at [355, 361] on p "-SUGERENCIA: Puede acceder rapidamente a este buscador con la tecla F2-" at bounding box center [573, 362] width 851 height 16
click at [1043, 12] on div at bounding box center [573, 257] width 1147 height 515
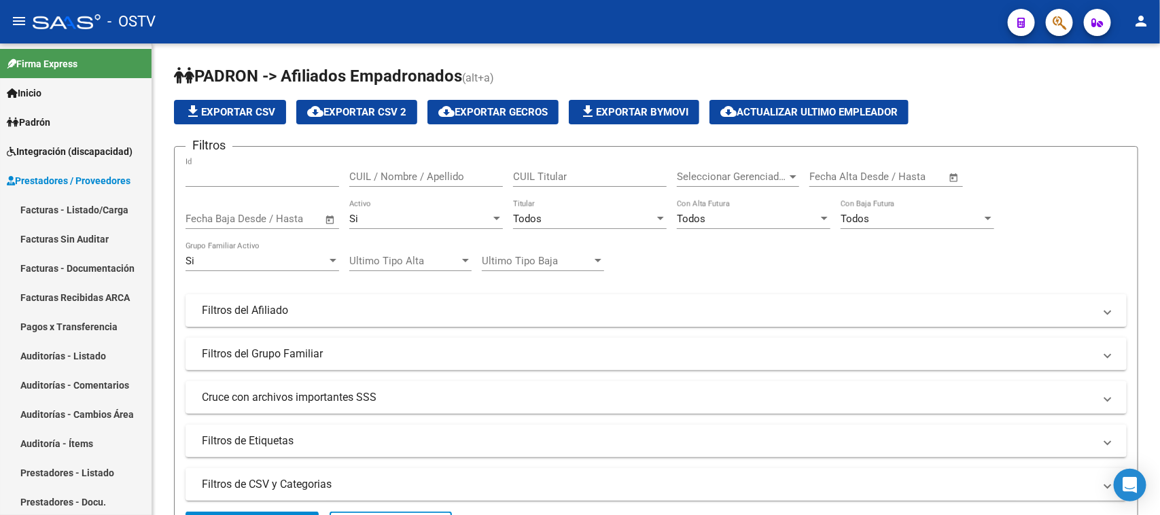
click at [1043, 21] on div at bounding box center [1054, 22] width 38 height 28
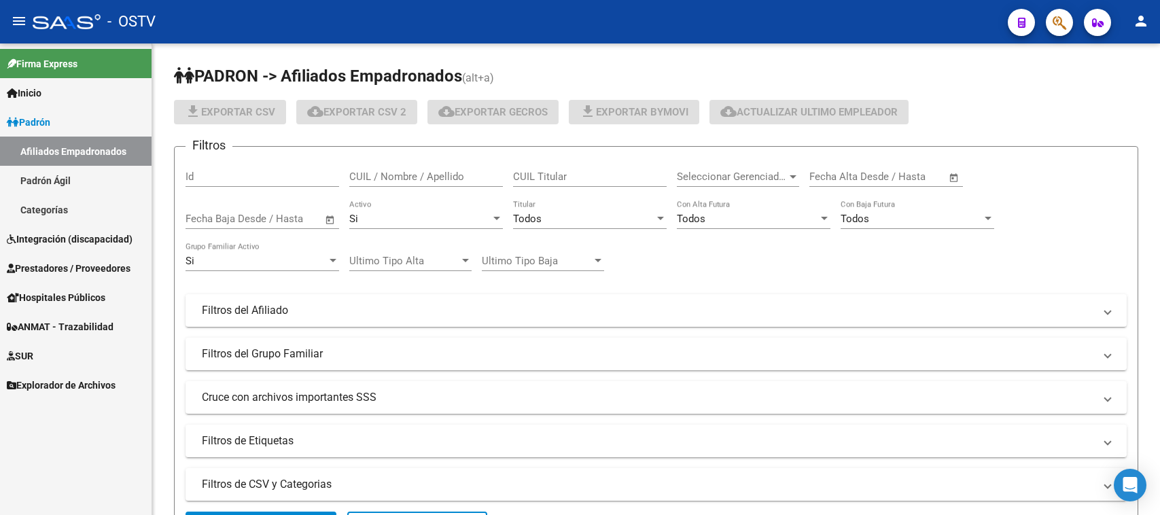
click at [1053, 28] on icon "button" at bounding box center [1060, 23] width 14 height 16
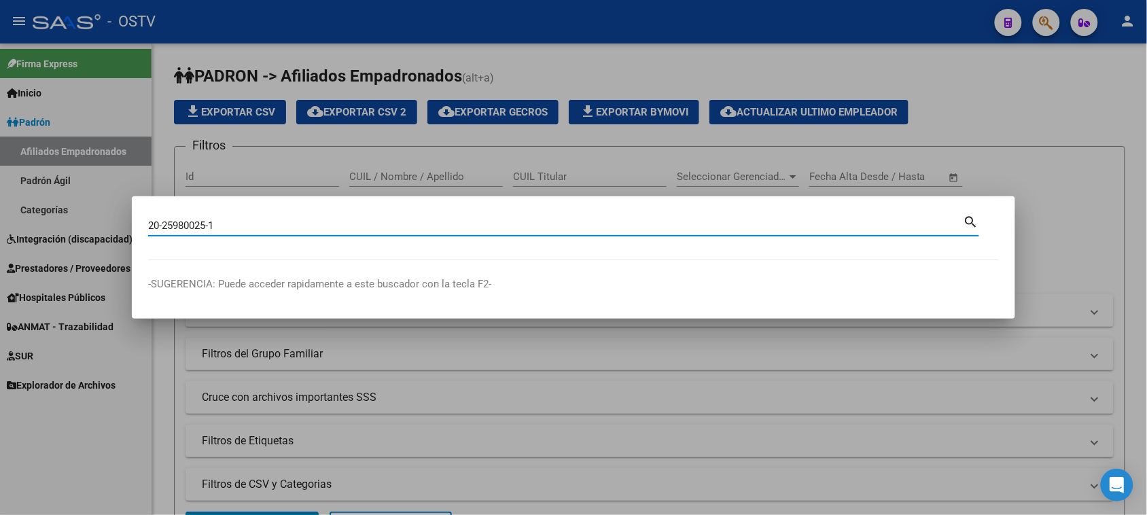
type input "20259800251"
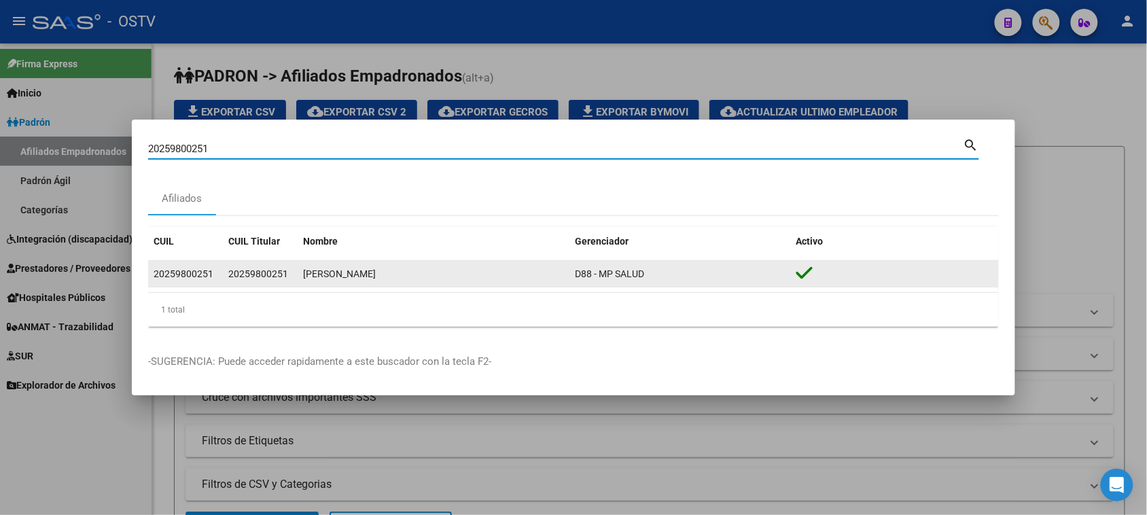
click at [627, 274] on span "D88 - MP SALUD" at bounding box center [609, 273] width 69 height 11
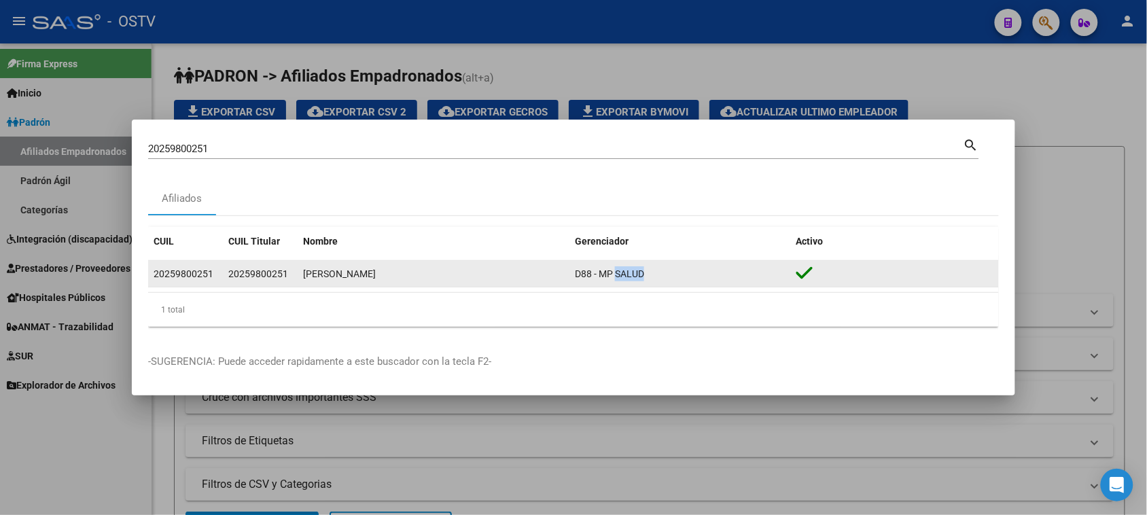
click at [627, 274] on span "D88 - MP SALUD" at bounding box center [609, 273] width 69 height 11
click at [358, 284] on datatable-body-cell "[PERSON_NAME] [PERSON_NAME]" at bounding box center [434, 274] width 272 height 27
click at [264, 283] on datatable-body-cell "20259800251" at bounding box center [260, 274] width 75 height 27
click at [162, 275] on div "20259800251" at bounding box center [184, 274] width 60 height 16
click at [162, 273] on div "20259800251" at bounding box center [184, 274] width 60 height 16
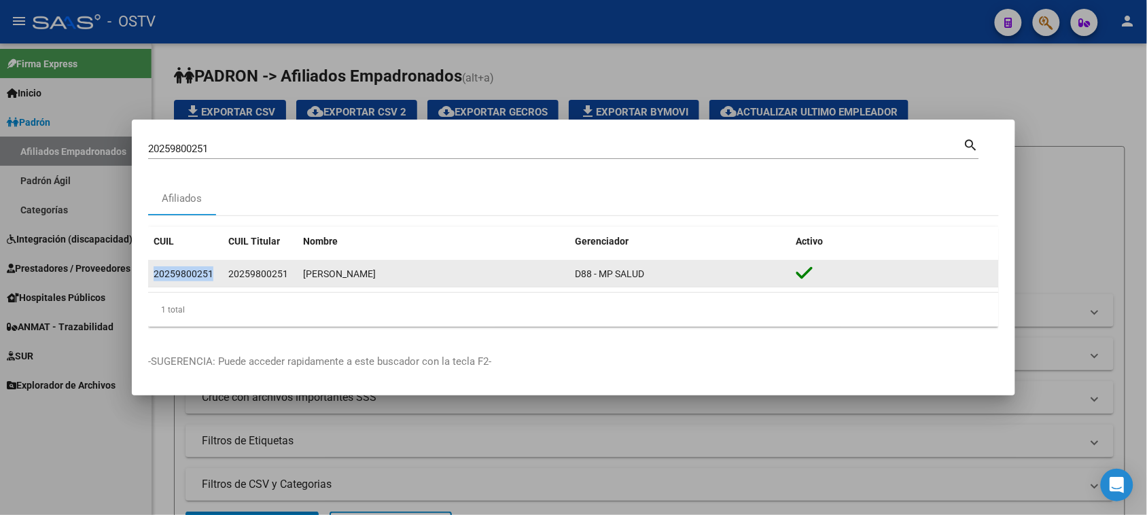
click at [162, 273] on div "20259800251" at bounding box center [184, 274] width 60 height 16
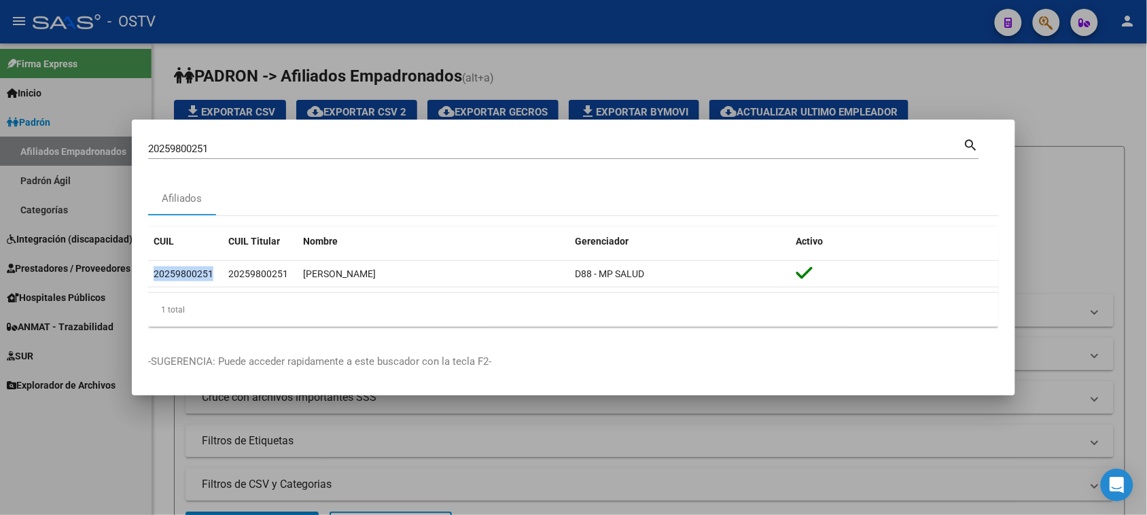
click at [107, 450] on div at bounding box center [573, 257] width 1147 height 515
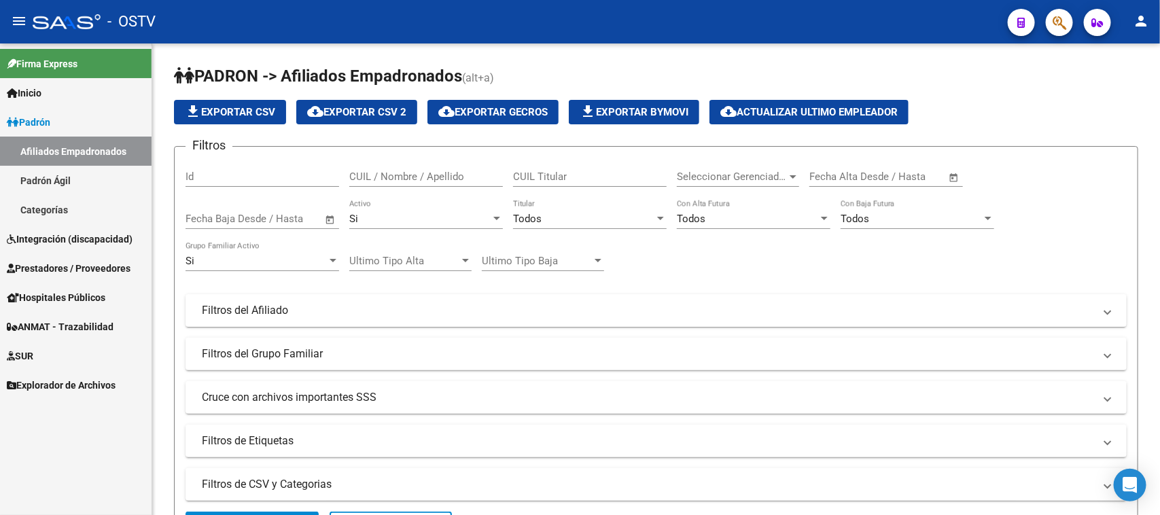
click at [68, 300] on span "Hospitales Públicos" at bounding box center [56, 297] width 99 height 15
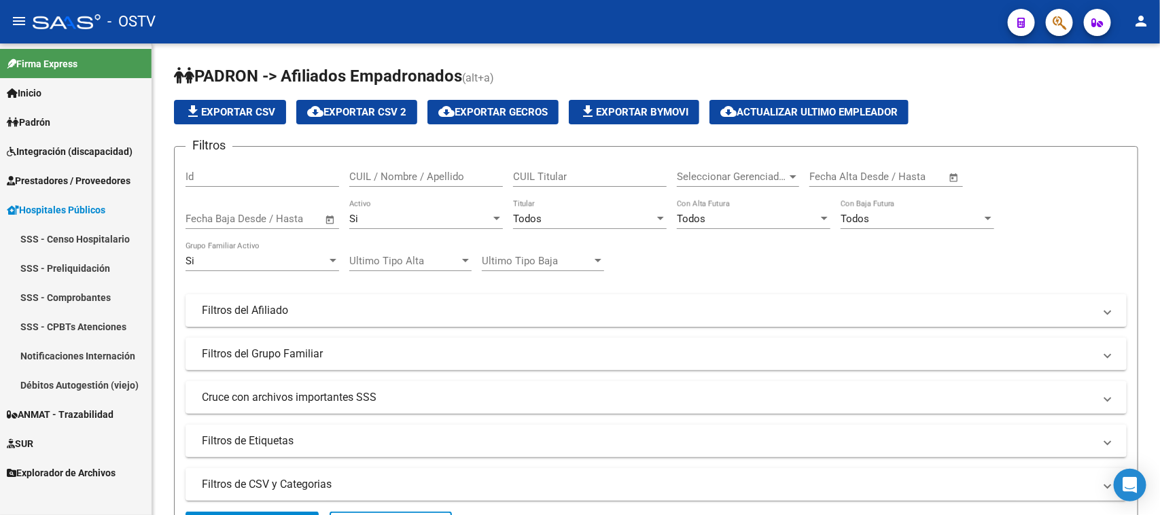
click at [112, 358] on link "Notificaciones Internación" at bounding box center [76, 355] width 152 height 29
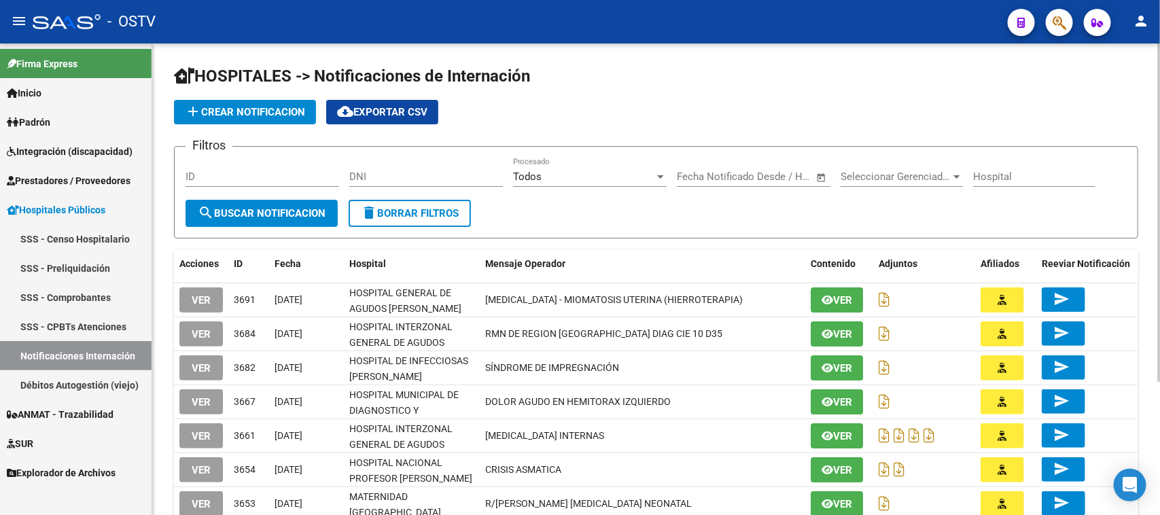
click at [260, 179] on input "ID" at bounding box center [263, 177] width 154 height 12
click at [267, 208] on span "search Buscar Notificacion" at bounding box center [262, 213] width 128 height 12
click at [1057, 22] on icon "button" at bounding box center [1060, 23] width 14 height 16
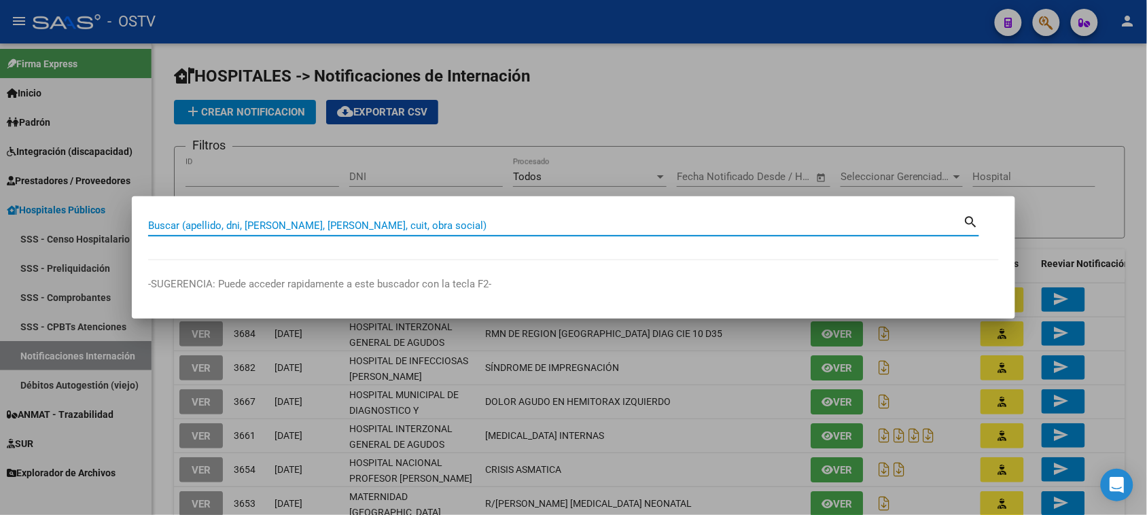
paste input "20-25980025-1"
type input "20259800251"
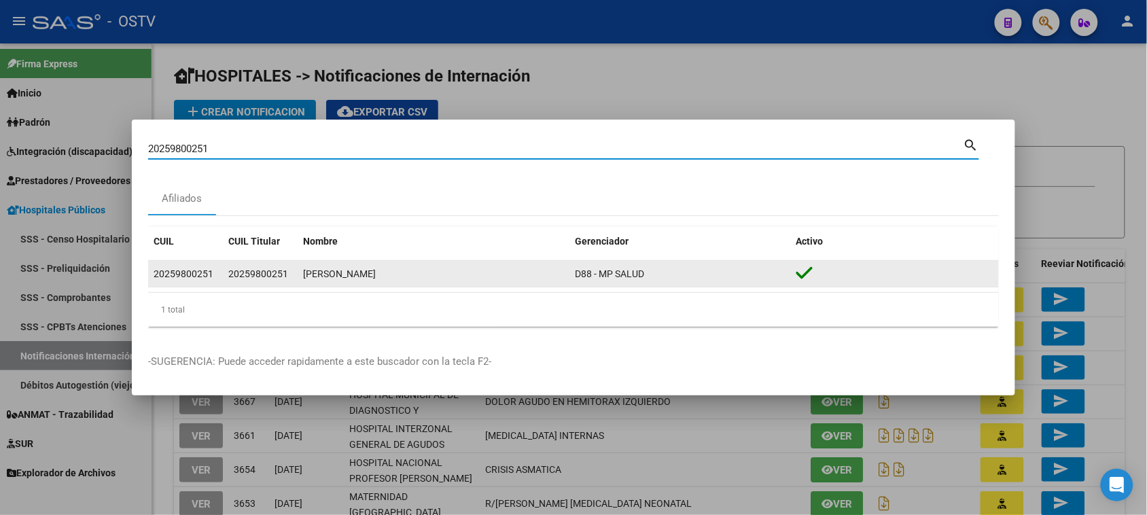
click at [169, 275] on div "20259800251" at bounding box center [184, 274] width 60 height 16
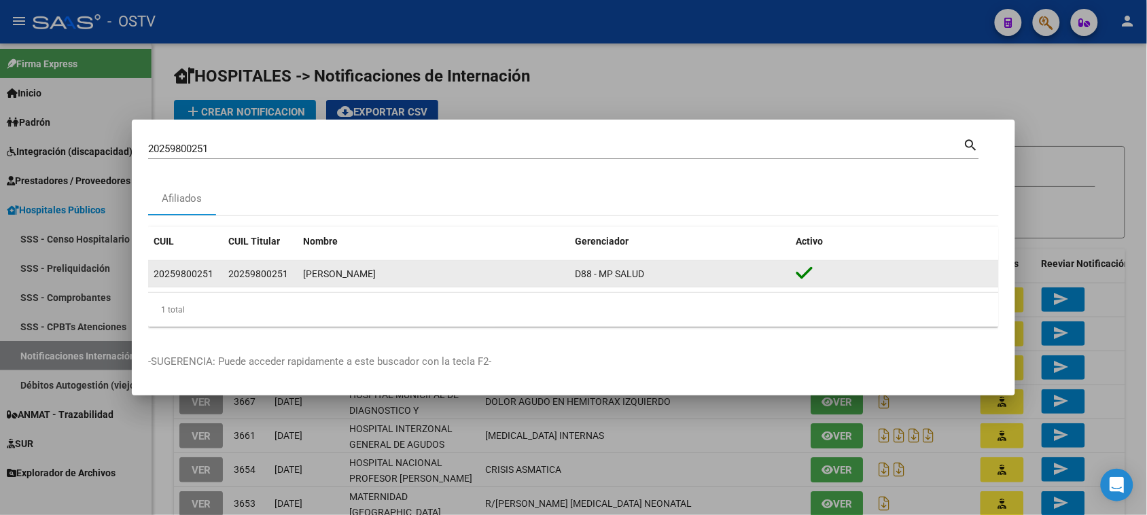
click at [169, 275] on div "20259800251" at bounding box center [184, 274] width 60 height 16
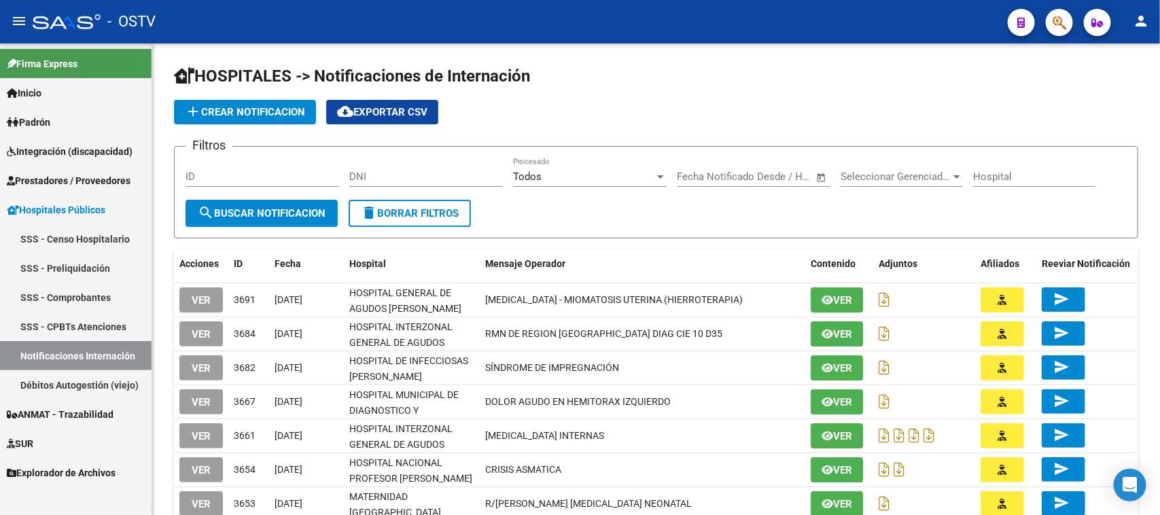
click at [1061, 36] on mat-toolbar "menu - OSTV person" at bounding box center [580, 21] width 1160 height 43
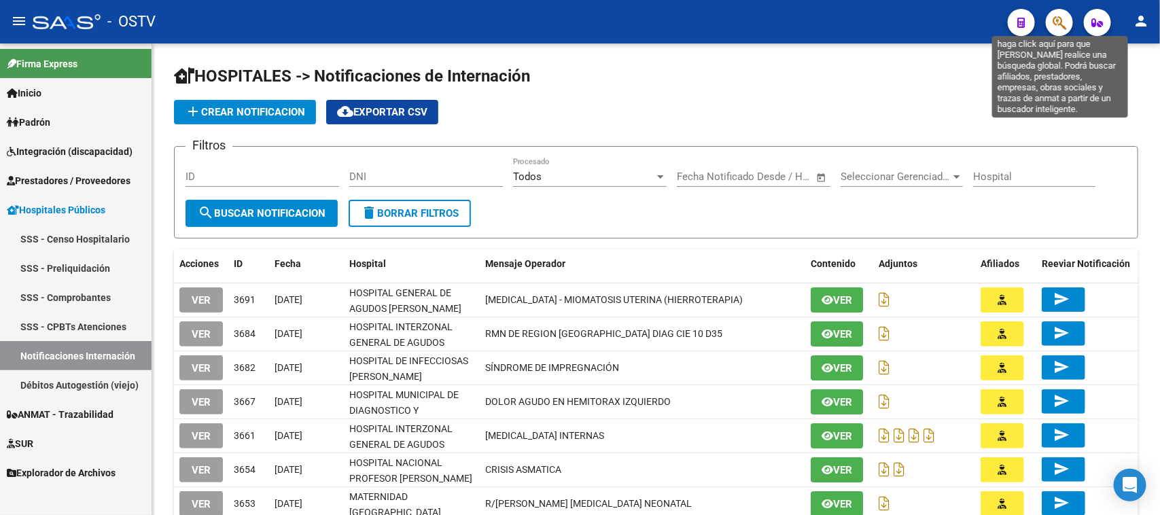
click at [1061, 24] on icon "button" at bounding box center [1060, 23] width 14 height 16
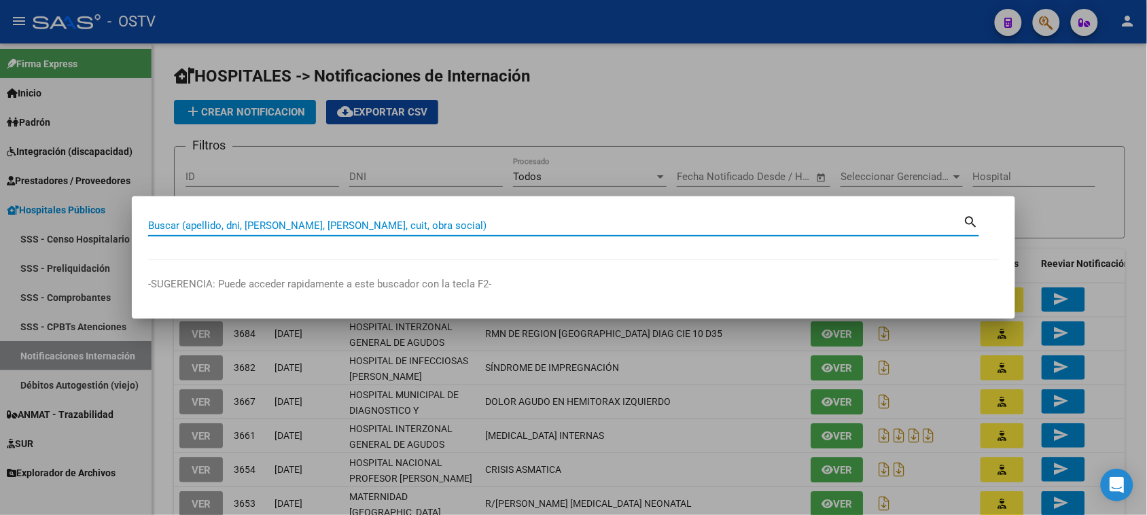
paste input "16243644"
type input "16243644"
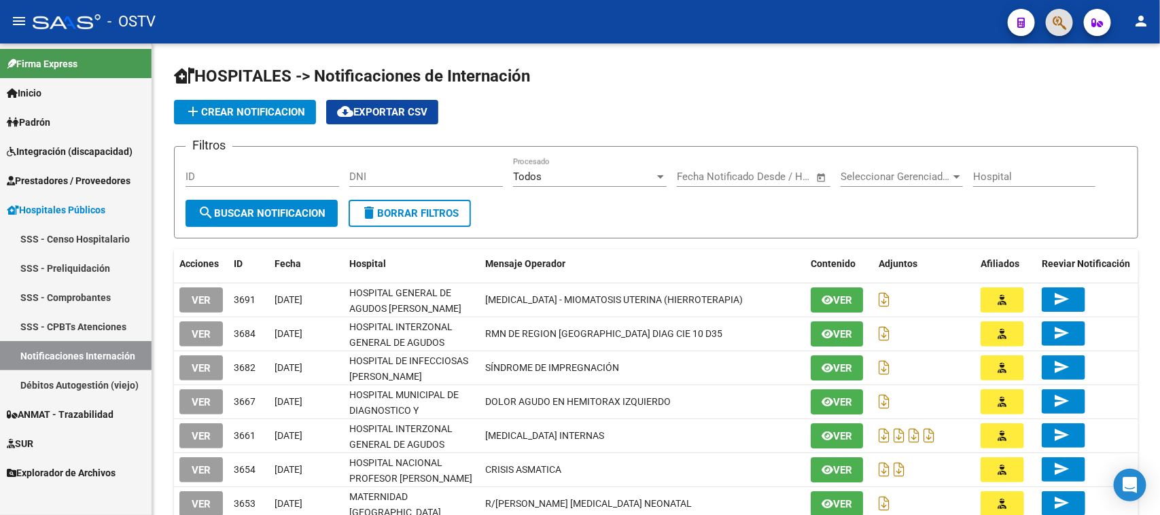
click at [1053, 24] on icon "button" at bounding box center [1060, 23] width 14 height 16
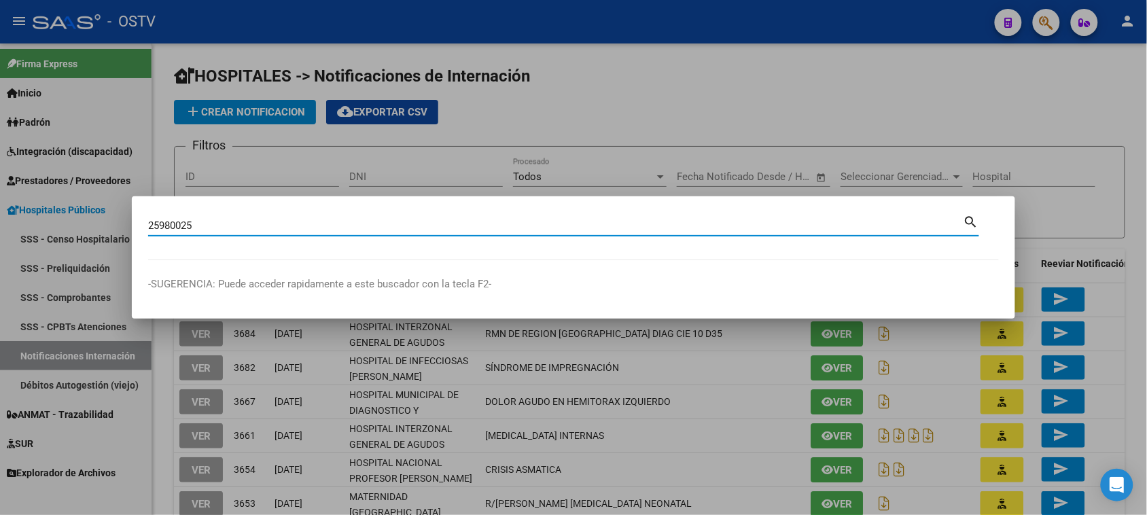
type input "25980025"
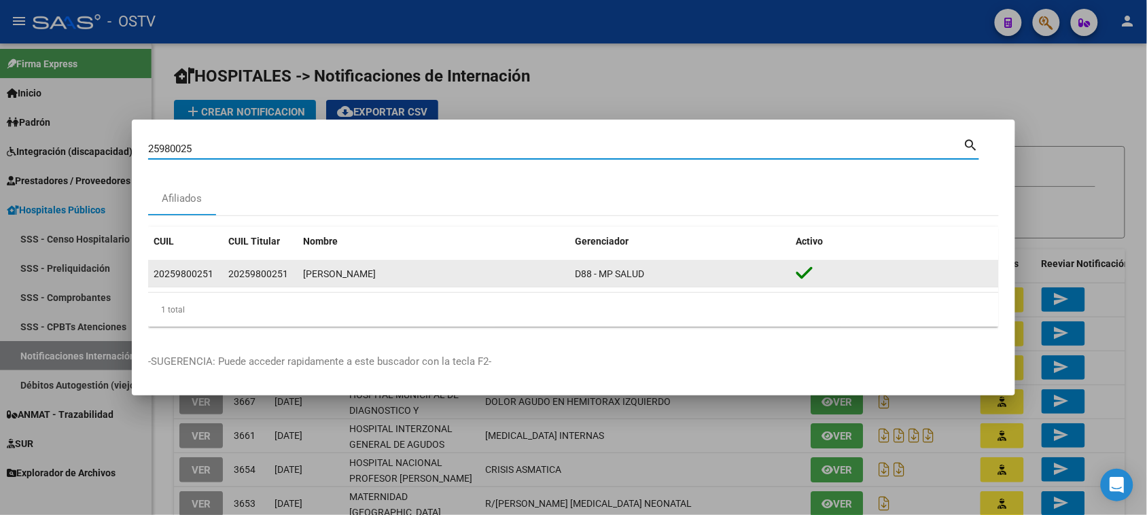
click at [174, 275] on div "20259800251" at bounding box center [184, 274] width 60 height 16
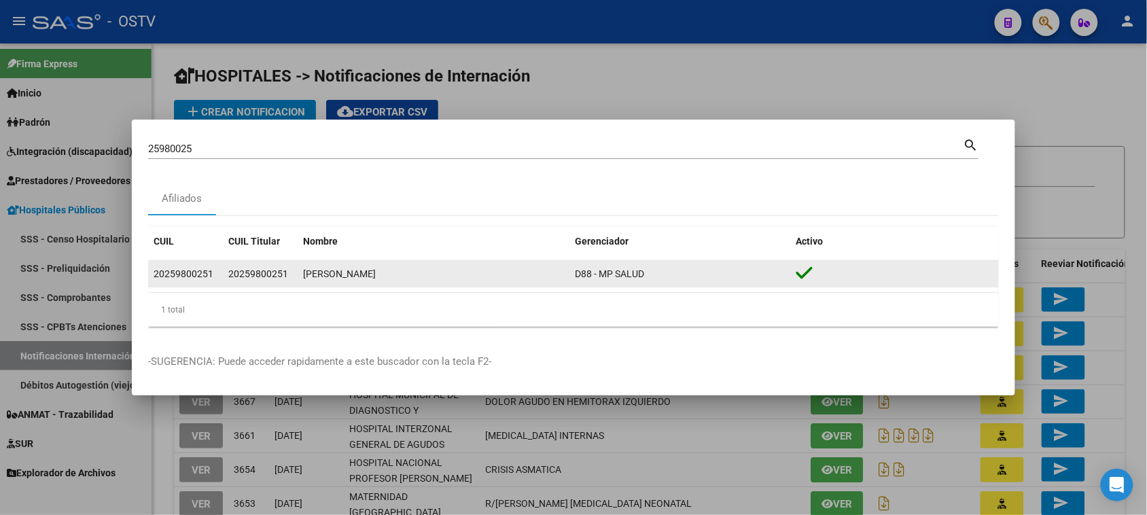
click at [174, 275] on div "20259800251" at bounding box center [184, 274] width 60 height 16
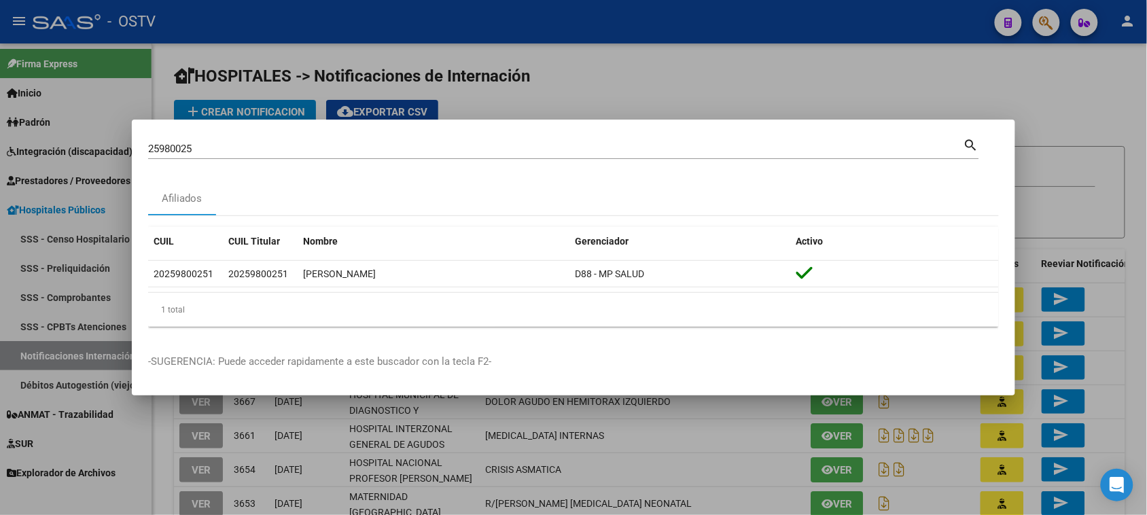
click at [1075, 95] on div at bounding box center [573, 257] width 1147 height 515
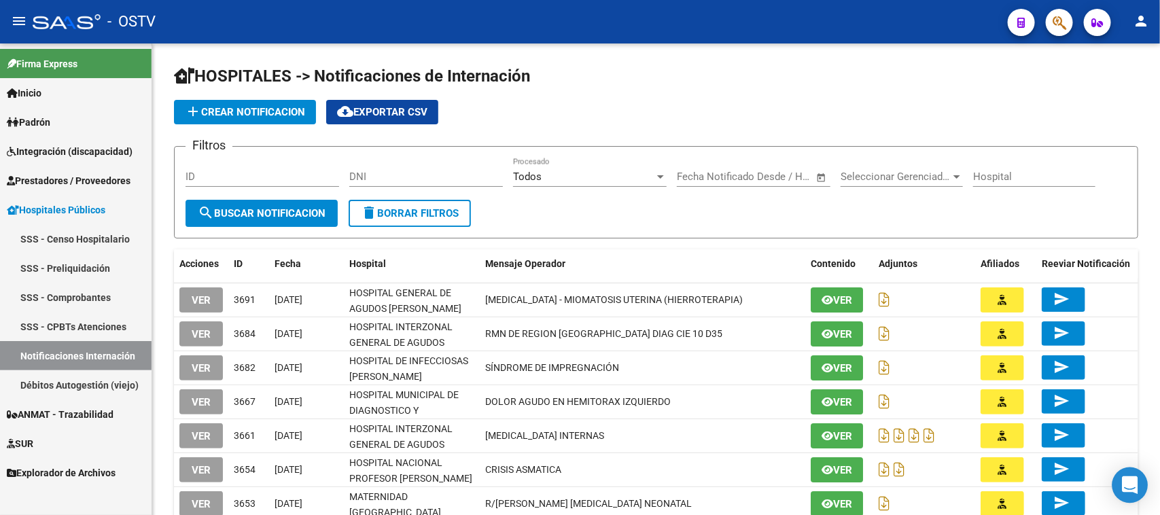
click at [1123, 483] on icon "Open Intercom Messenger" at bounding box center [1130, 485] width 18 height 18
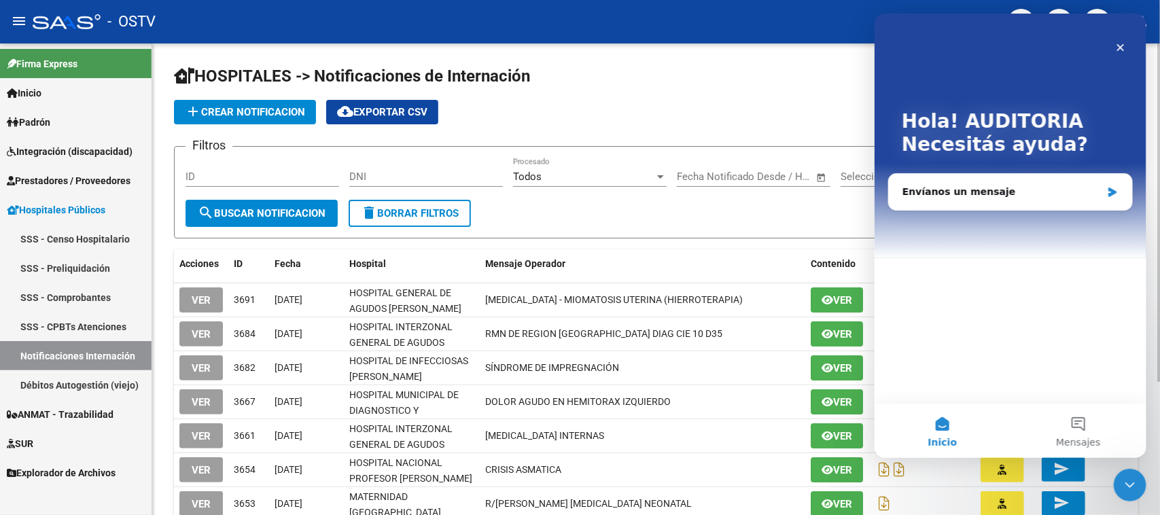
click at [781, 92] on app-list-header "HOSPITALES -> Notificaciones de Internación add Crear Notificacion cloud_downlo…" at bounding box center [656, 151] width 964 height 173
